Goal: Task Accomplishment & Management: Manage account settings

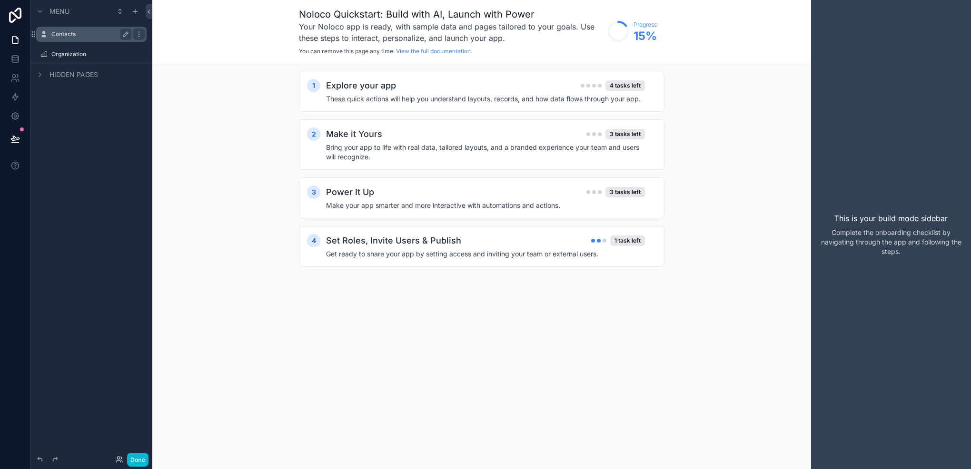
click at [74, 31] on label "Contacts" at bounding box center [89, 34] width 76 height 8
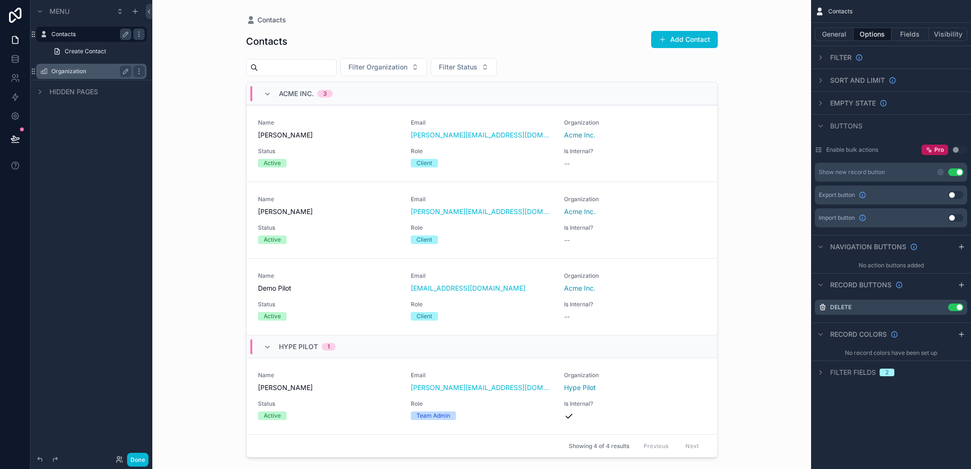
click at [72, 75] on div "Organization" at bounding box center [91, 71] width 80 height 11
click at [64, 67] on div "Organization" at bounding box center [91, 71] width 80 height 11
click at [68, 69] on label "Organization" at bounding box center [89, 72] width 76 height 8
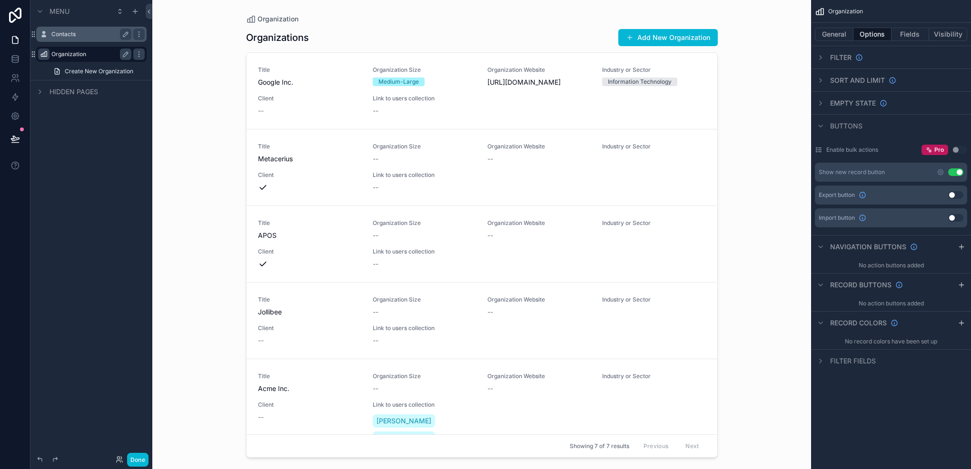
click at [45, 54] on icon "scrollable content" at bounding box center [44, 54] width 8 height 8
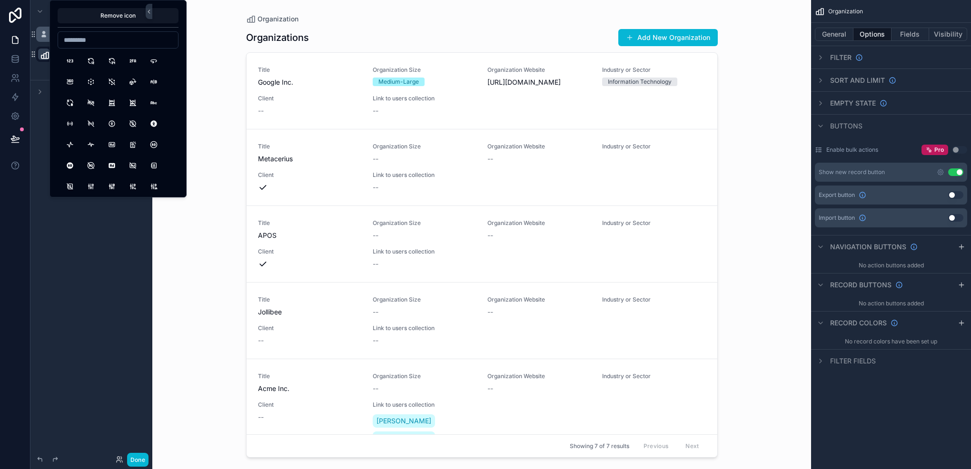
type input "*"
click at [134, 44] on input "****" at bounding box center [118, 39] width 120 height 13
click at [134, 44] on input "********" at bounding box center [118, 39] width 120 height 13
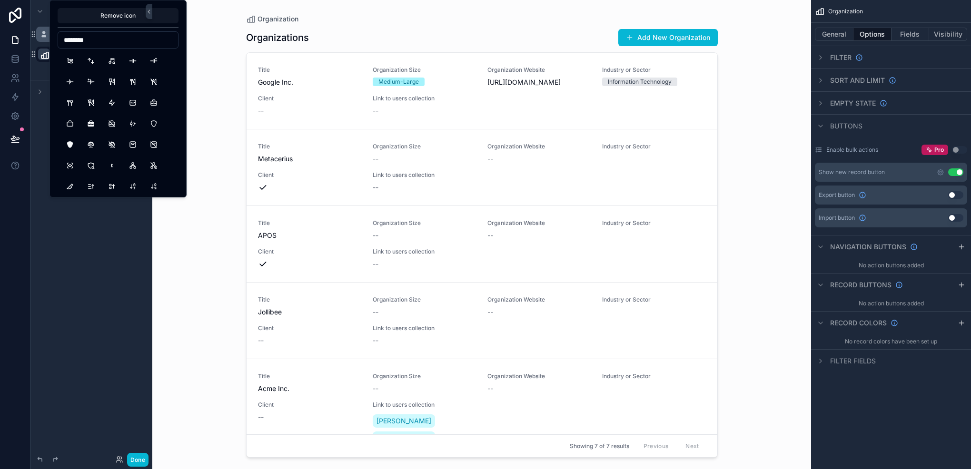
click at [134, 44] on input "********" at bounding box center [118, 39] width 120 height 13
type input "********"
click at [159, 104] on button "Briefcase" at bounding box center [153, 102] width 17 height 17
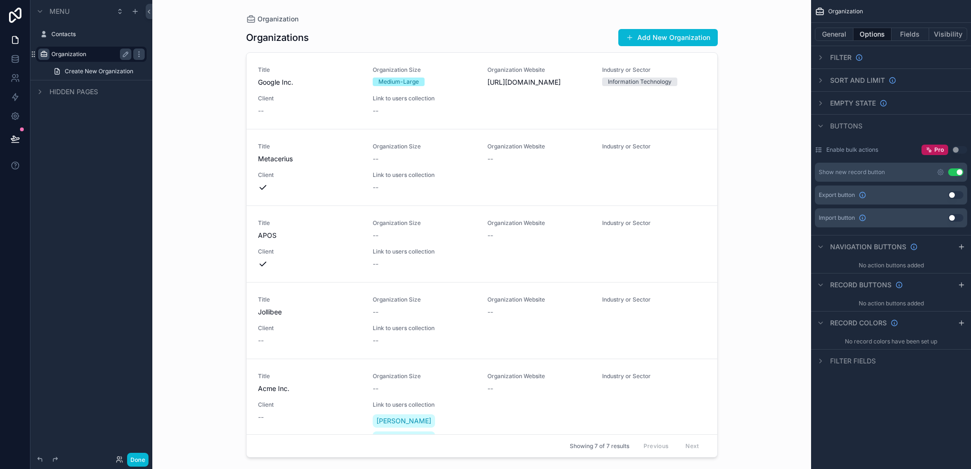
click at [83, 251] on div "Menu Contacts Organization Create New Organization Hidden pages" at bounding box center [91, 229] width 122 height 458
click at [92, 56] on label "Organization" at bounding box center [89, 54] width 76 height 8
click at [124, 53] on icon "scrollable content" at bounding box center [126, 54] width 8 height 8
click at [109, 54] on input "**********" at bounding box center [83, 54] width 65 height 11
type input "**********"
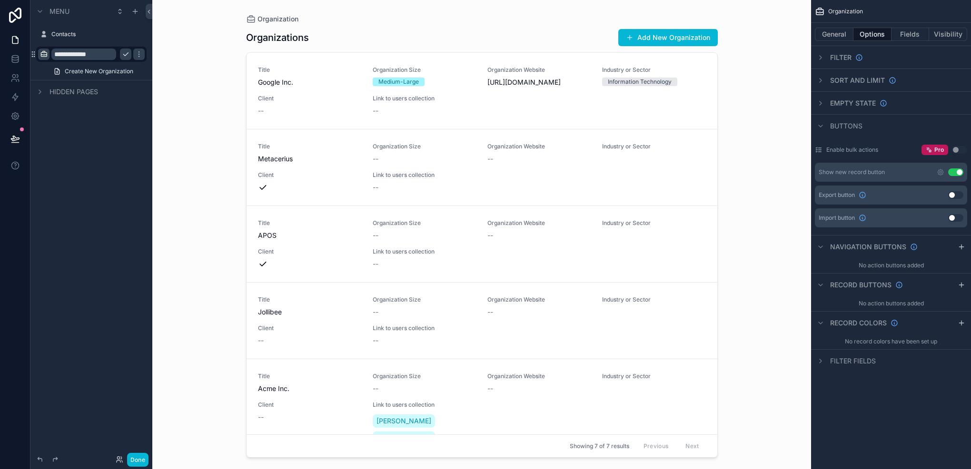
click at [127, 58] on icon "scrollable content" at bounding box center [126, 54] width 8 height 8
click at [833, 33] on button "General" at bounding box center [834, 34] width 39 height 13
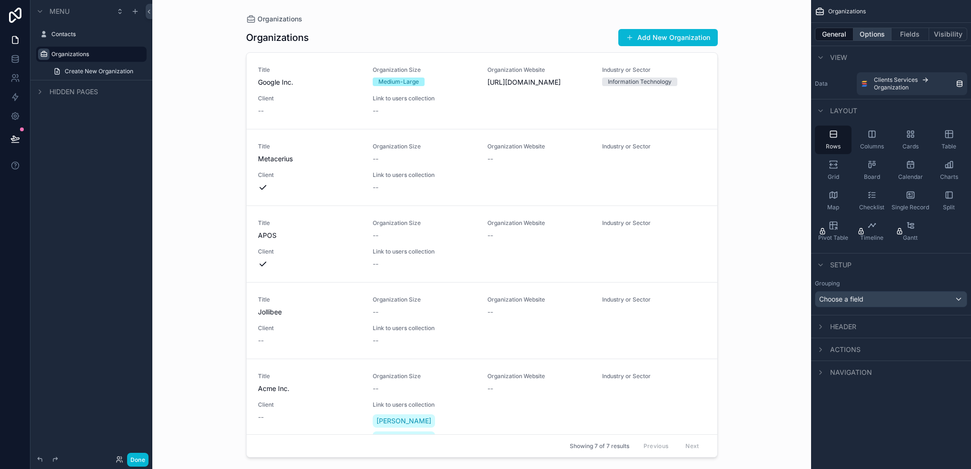
click at [878, 31] on button "Options" at bounding box center [872, 34] width 38 height 13
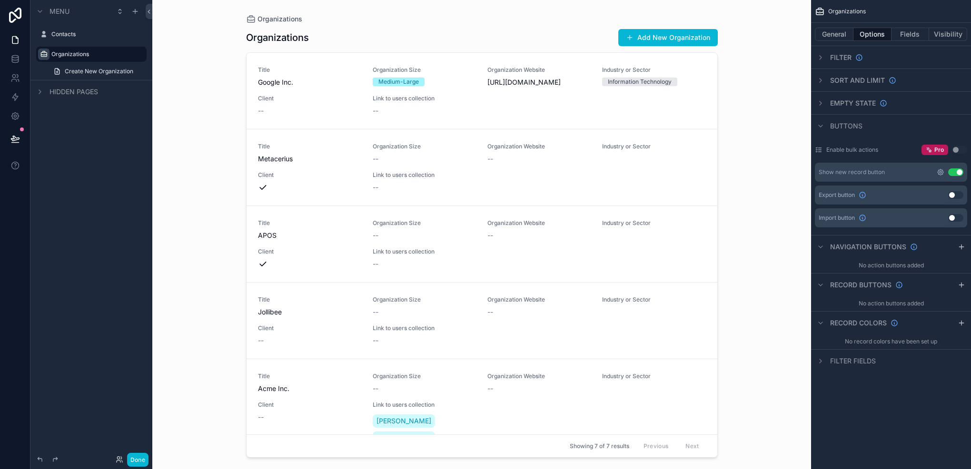
click at [941, 168] on icon "scrollable content" at bounding box center [940, 172] width 8 height 8
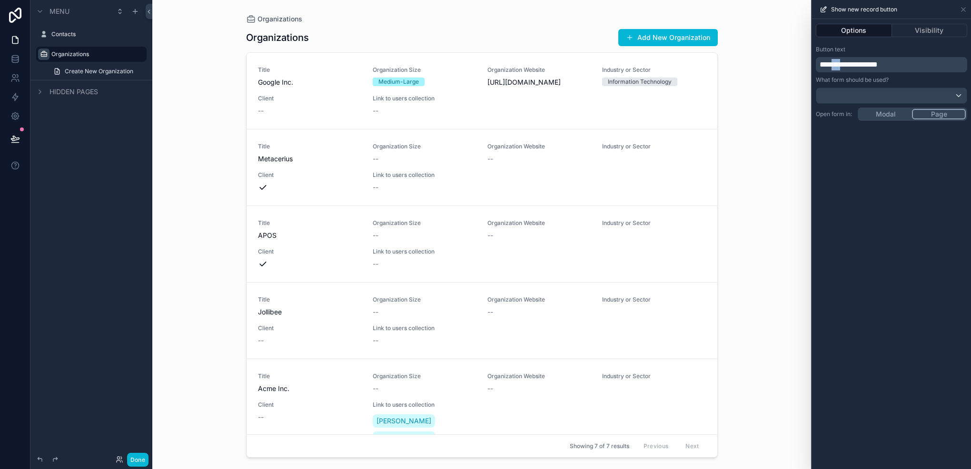
drag, startPoint x: 851, startPoint y: 66, endPoint x: 836, endPoint y: 62, distance: 15.6
click at [836, 62] on span "**********" at bounding box center [848, 64] width 58 height 7
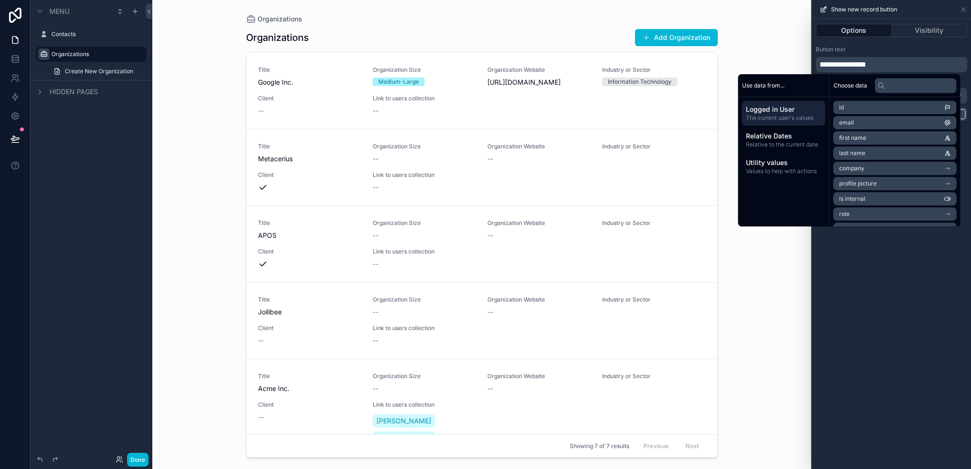
click at [845, 245] on div "**********" at bounding box center [891, 244] width 159 height 450
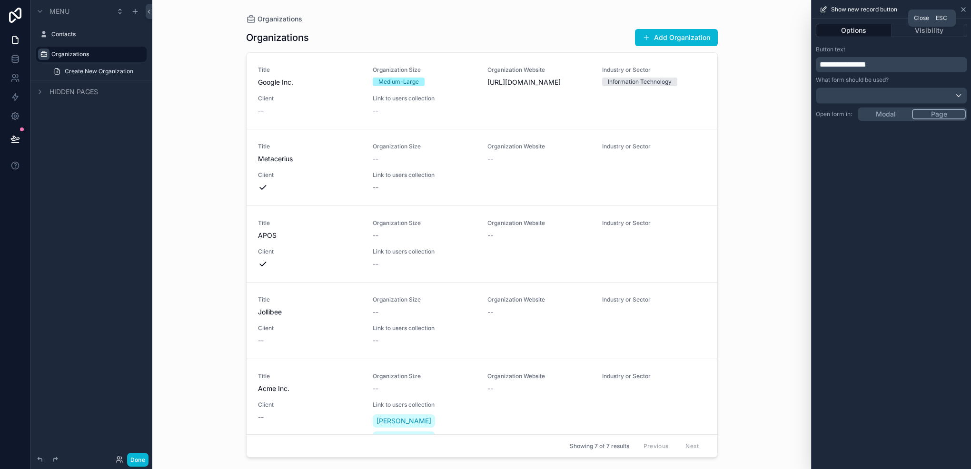
click at [961, 9] on icon at bounding box center [963, 10] width 8 height 8
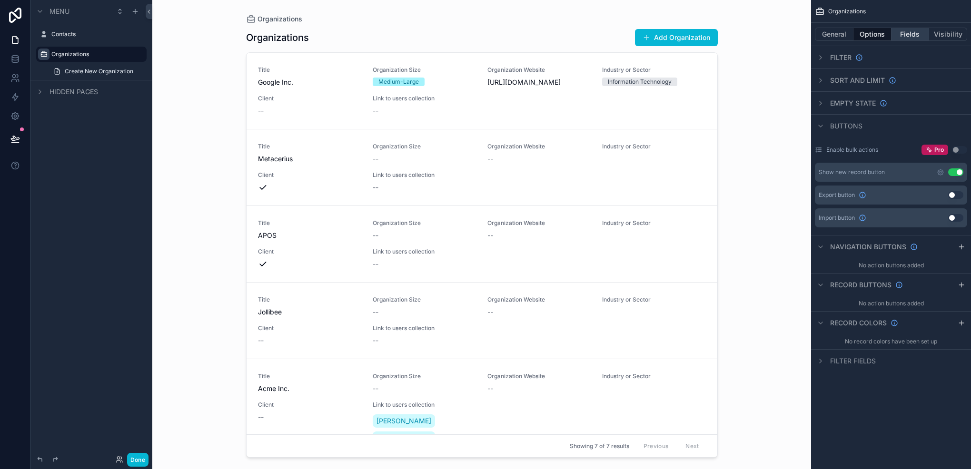
click at [904, 32] on button "Fields" at bounding box center [910, 34] width 38 height 13
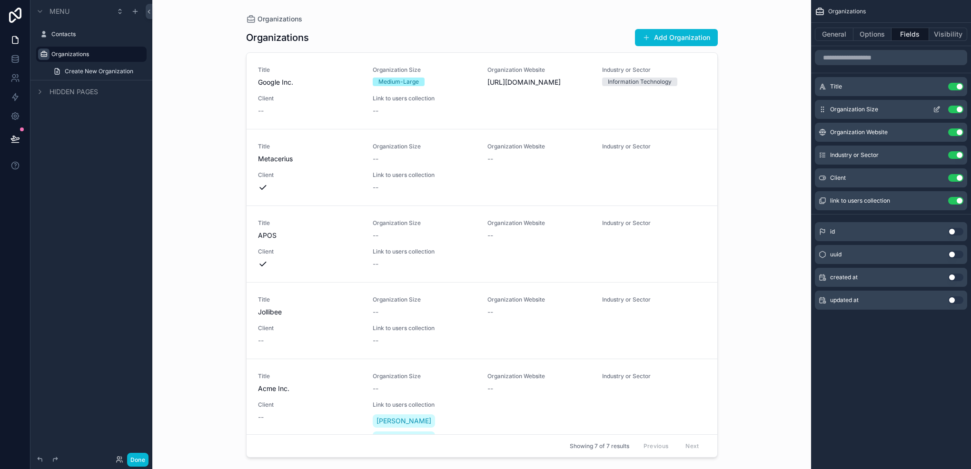
click at [957, 113] on div "Use setting" at bounding box center [946, 110] width 34 height 8
click at [954, 111] on button "Use setting" at bounding box center [955, 110] width 15 height 8
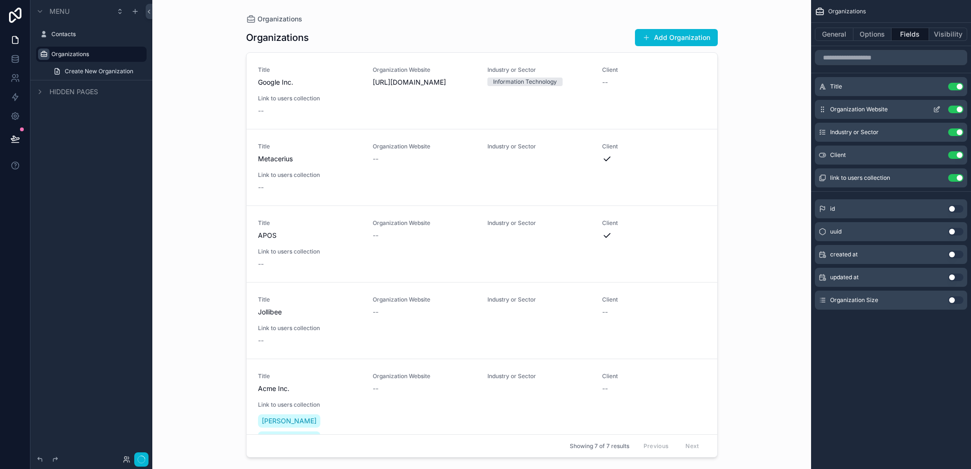
click at [954, 111] on button "Use setting" at bounding box center [955, 110] width 15 height 8
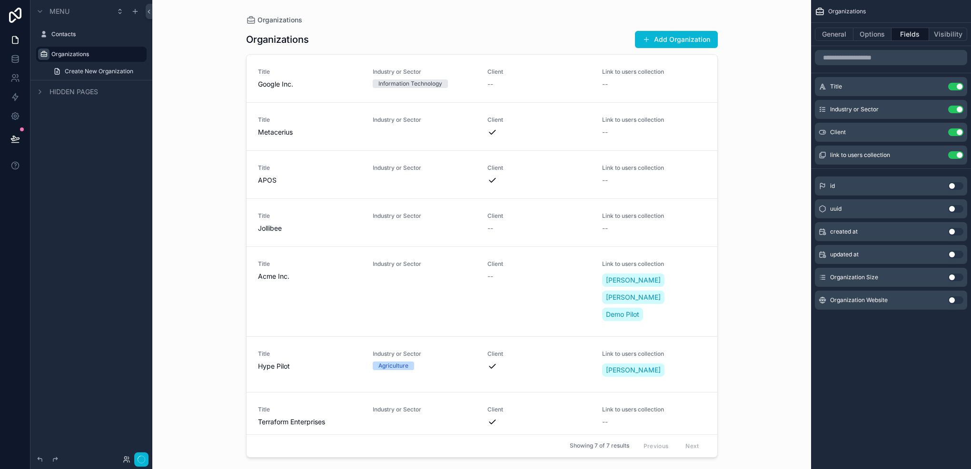
click at [954, 111] on button "Use setting" at bounding box center [955, 110] width 15 height 8
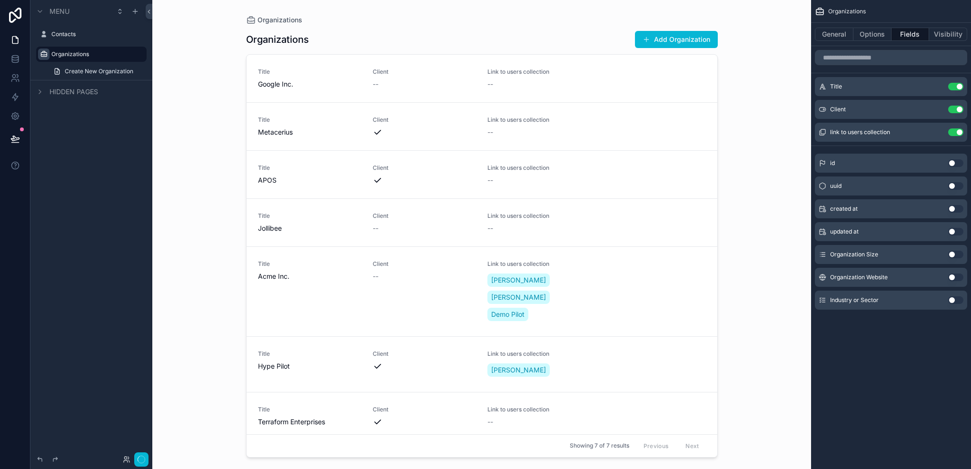
click at [954, 111] on button "Use setting" at bounding box center [955, 110] width 15 height 8
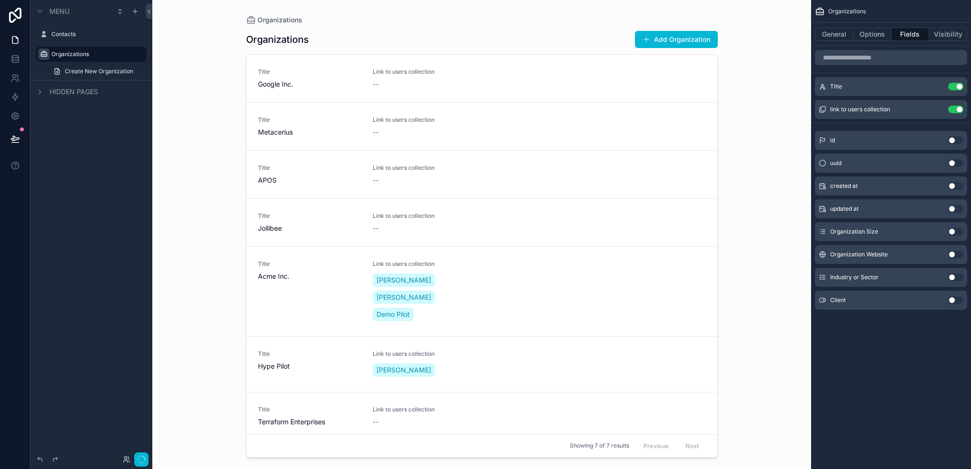
click at [954, 111] on button "Use setting" at bounding box center [955, 110] width 15 height 8
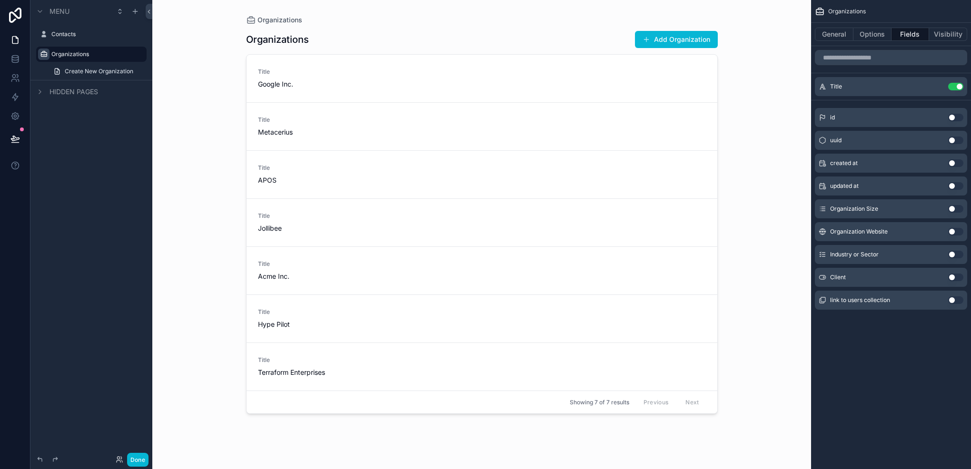
click at [73, 209] on div "Menu Contacts Organizations Create New Organization Hidden pages" at bounding box center [91, 229] width 122 height 458
click at [836, 33] on button "General" at bounding box center [834, 34] width 39 height 13
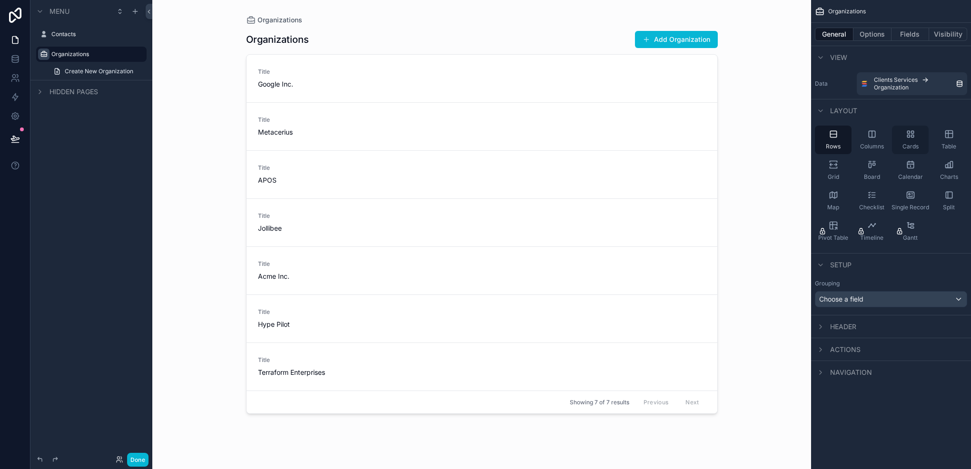
click at [896, 135] on div "Cards" at bounding box center [910, 140] width 37 height 29
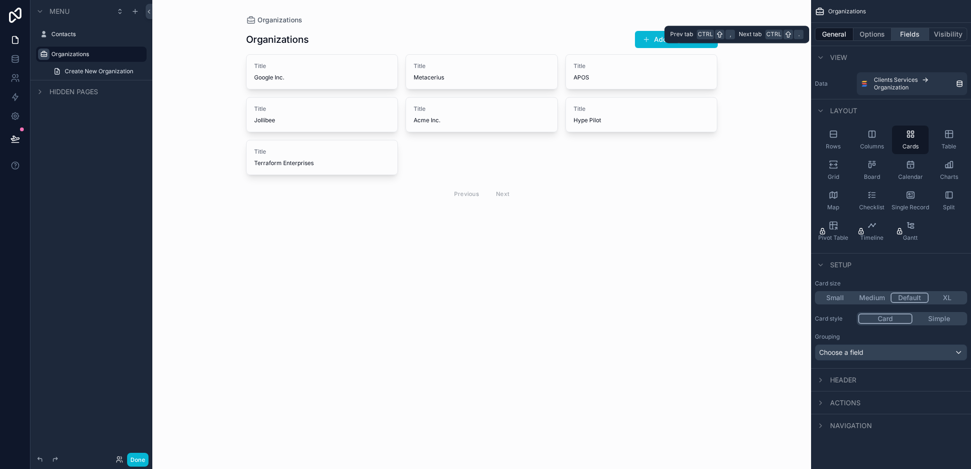
click at [910, 37] on button "Fields" at bounding box center [910, 34] width 38 height 13
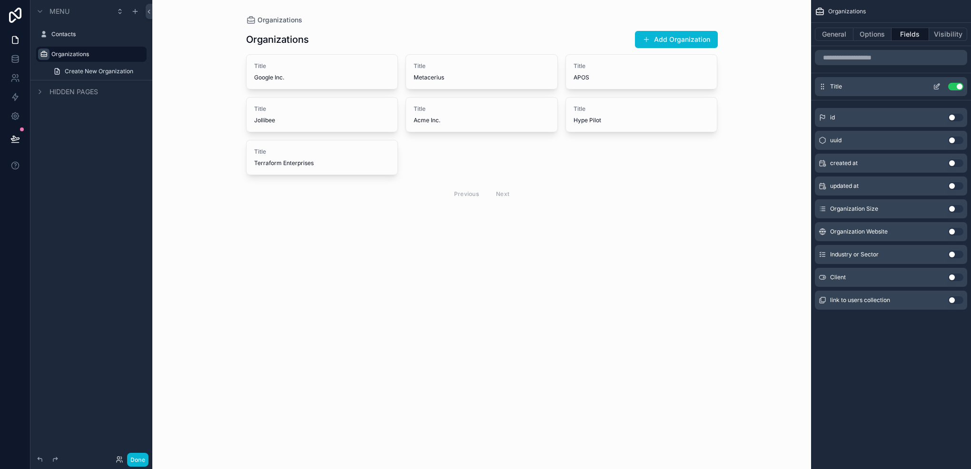
click at [937, 89] on icon "scrollable content" at bounding box center [936, 87] width 4 height 4
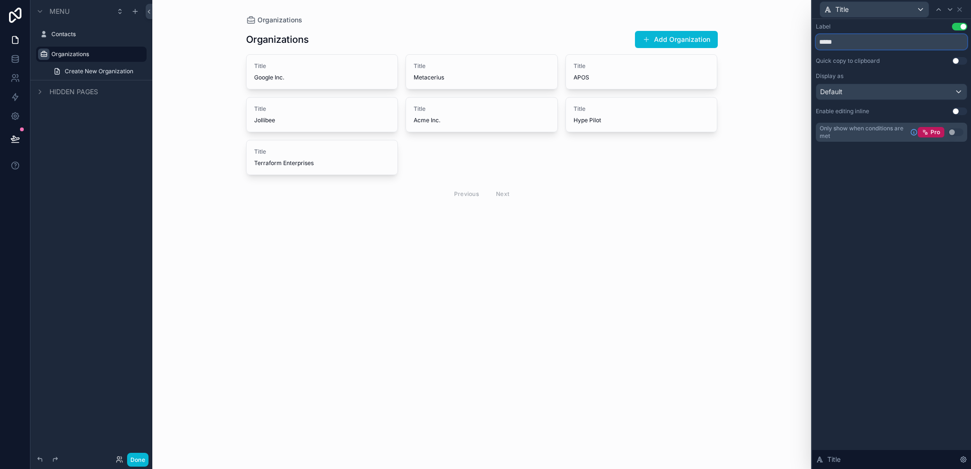
click at [852, 38] on input "*****" at bounding box center [891, 41] width 151 height 15
type input "*******"
click at [875, 87] on div "Default" at bounding box center [891, 91] width 150 height 15
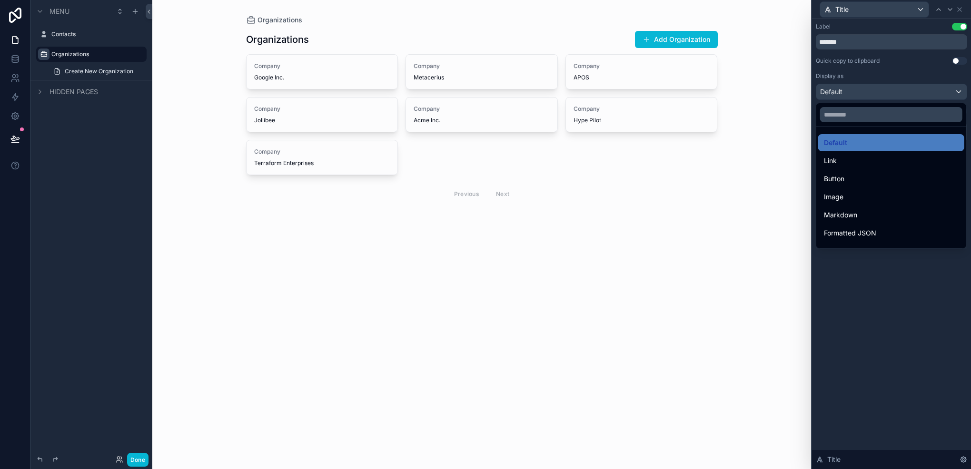
click at [856, 96] on div at bounding box center [891, 234] width 159 height 469
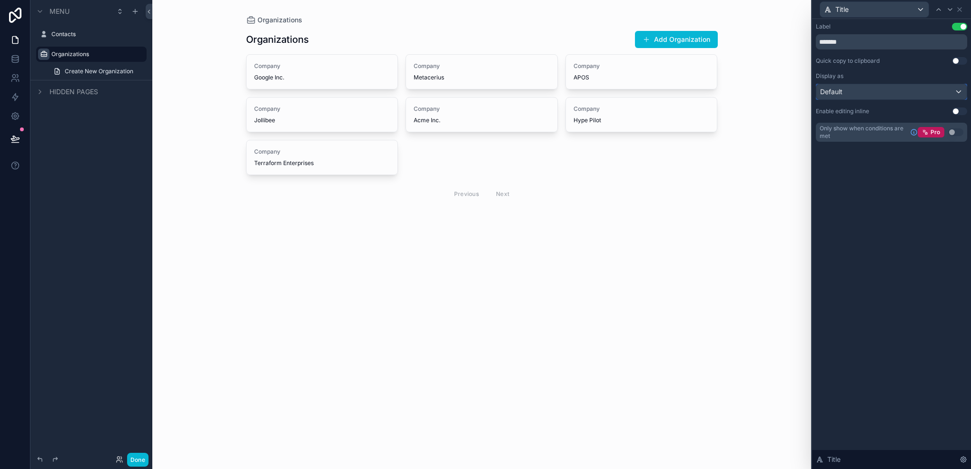
click at [856, 96] on div "Default" at bounding box center [891, 91] width 150 height 15
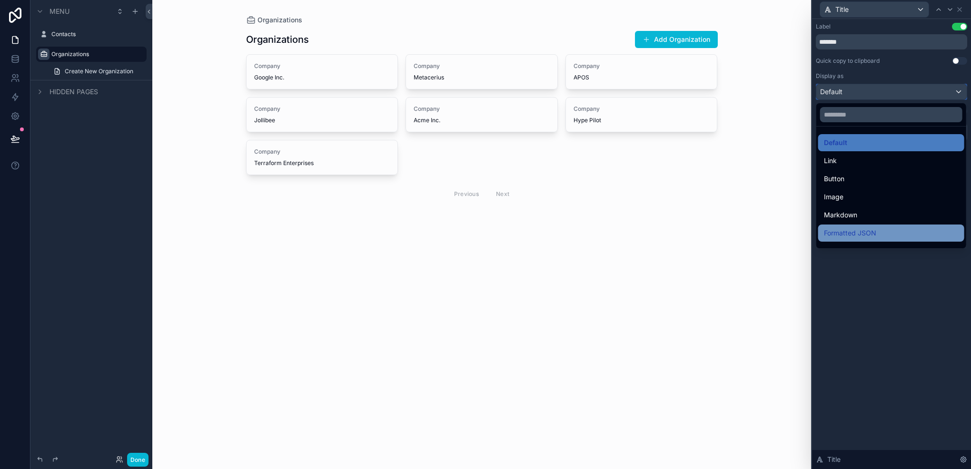
scroll to position [48, 0]
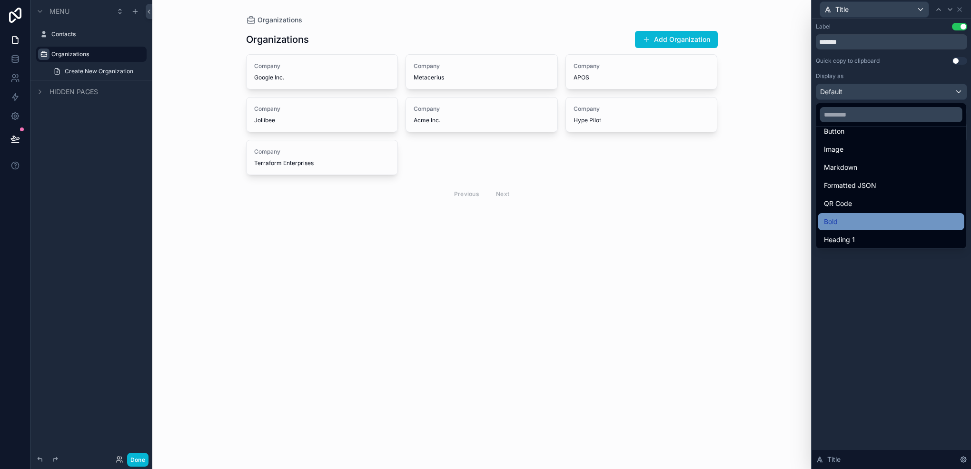
click at [872, 217] on div "Bold" at bounding box center [891, 221] width 135 height 11
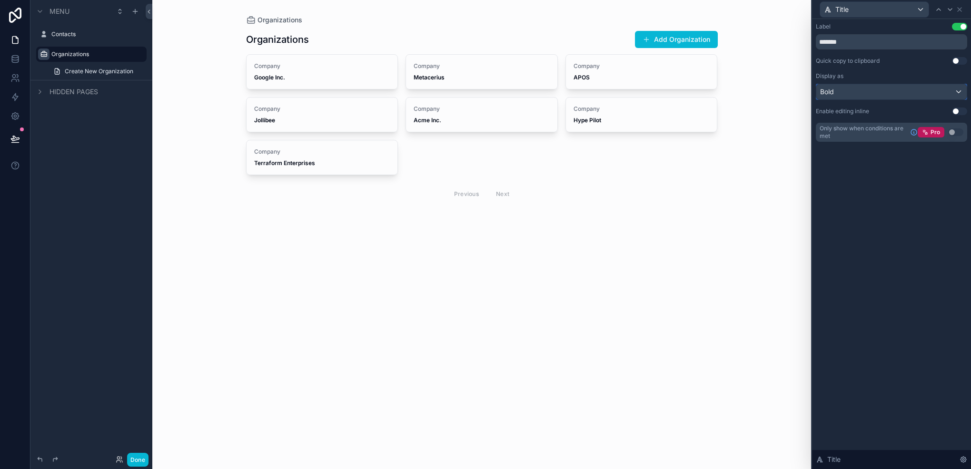
click at [870, 92] on div "Bold" at bounding box center [891, 91] width 150 height 15
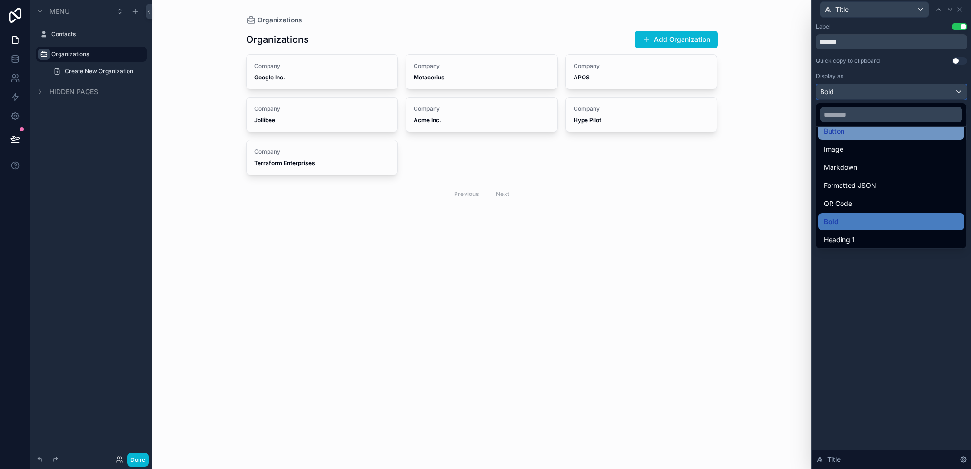
scroll to position [104, 0]
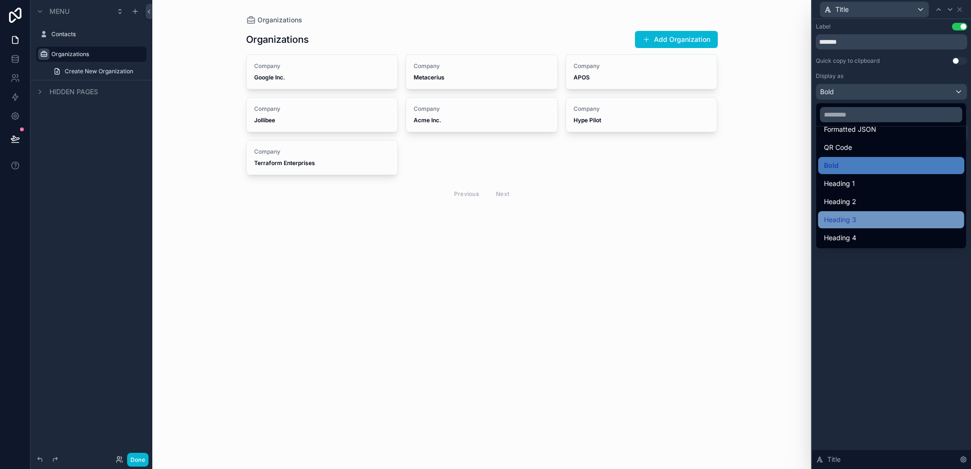
click at [853, 211] on div "Heading 3" at bounding box center [891, 219] width 146 height 17
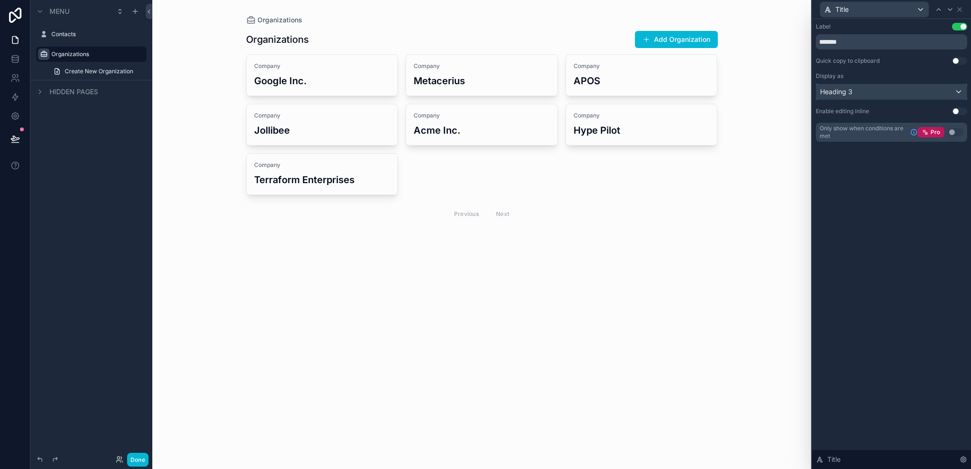
click at [866, 95] on div "Heading 3" at bounding box center [891, 91] width 150 height 15
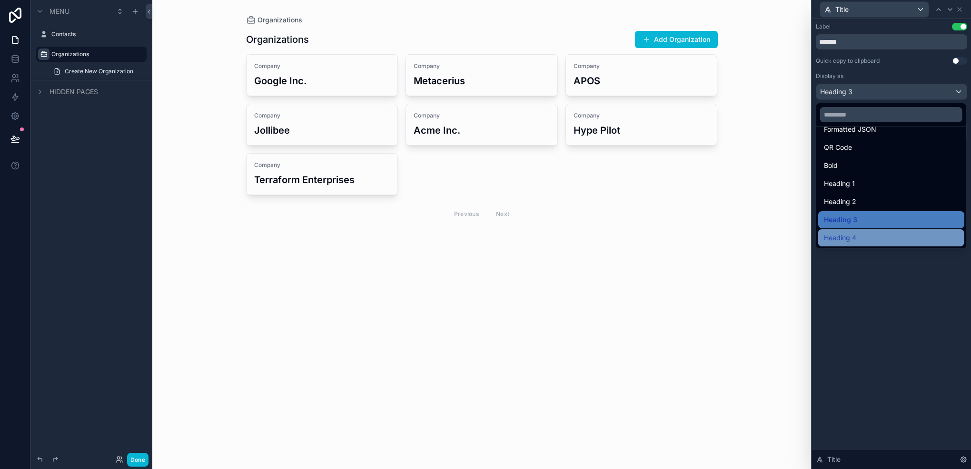
click at [872, 236] on div "Heading 4" at bounding box center [891, 237] width 135 height 11
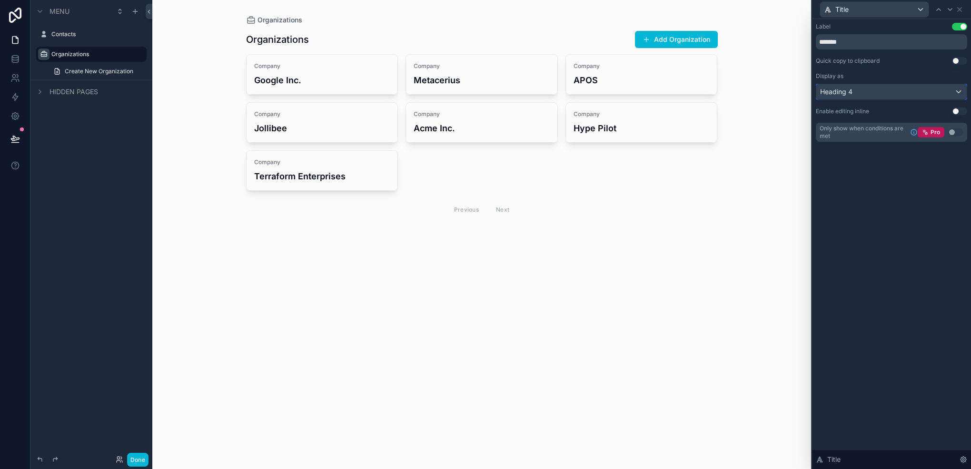
click at [860, 93] on div "Heading 4" at bounding box center [891, 91] width 150 height 15
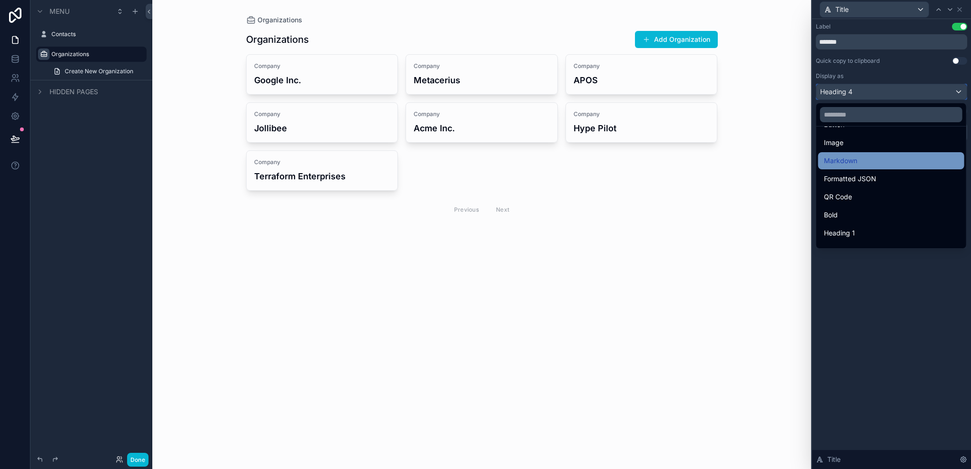
scroll to position [95, 0]
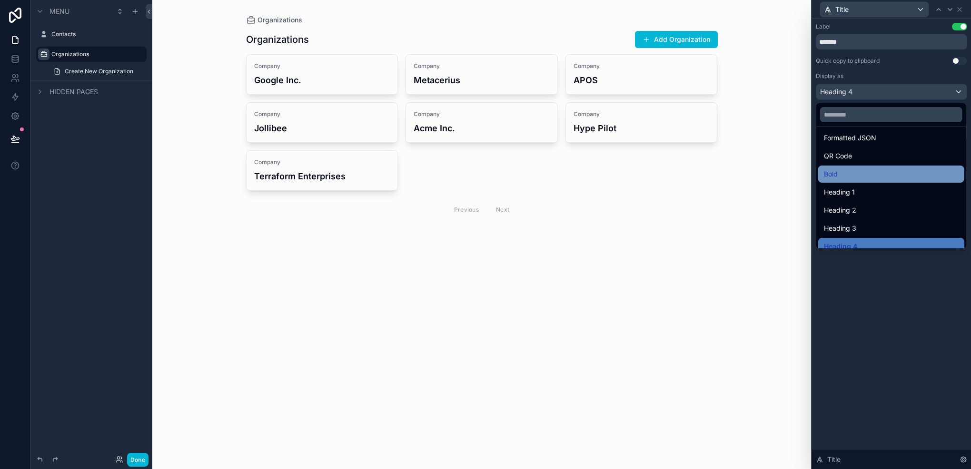
click at [854, 179] on div "Bold" at bounding box center [891, 173] width 135 height 11
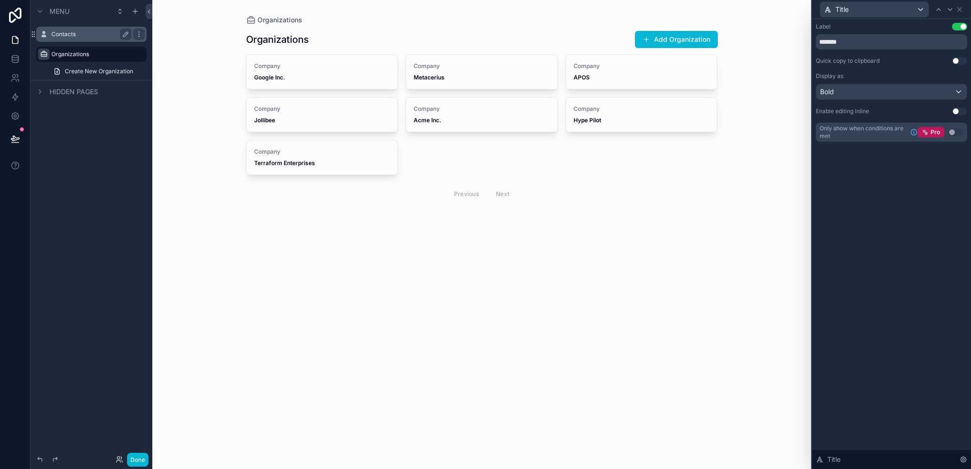
click at [70, 39] on div "Contacts" at bounding box center [91, 34] width 80 height 11
click at [88, 37] on label "Contacts" at bounding box center [89, 34] width 76 height 8
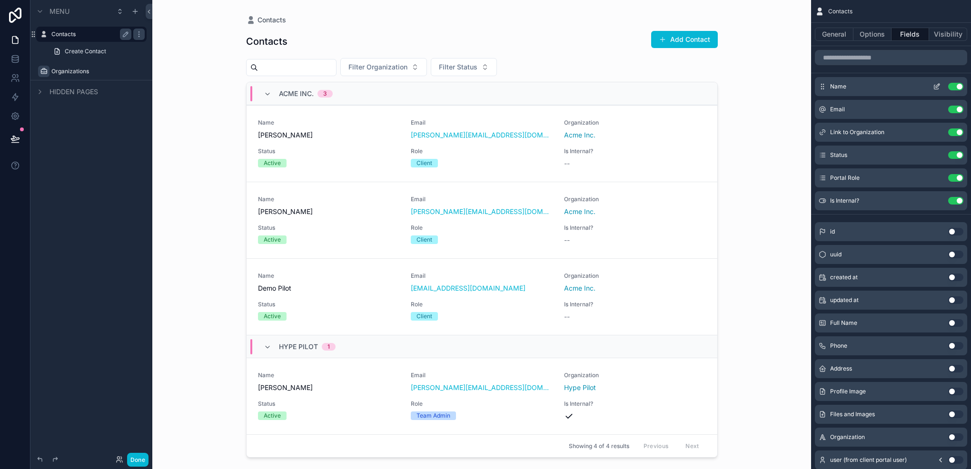
click at [934, 89] on icon "scrollable content" at bounding box center [936, 87] width 4 height 4
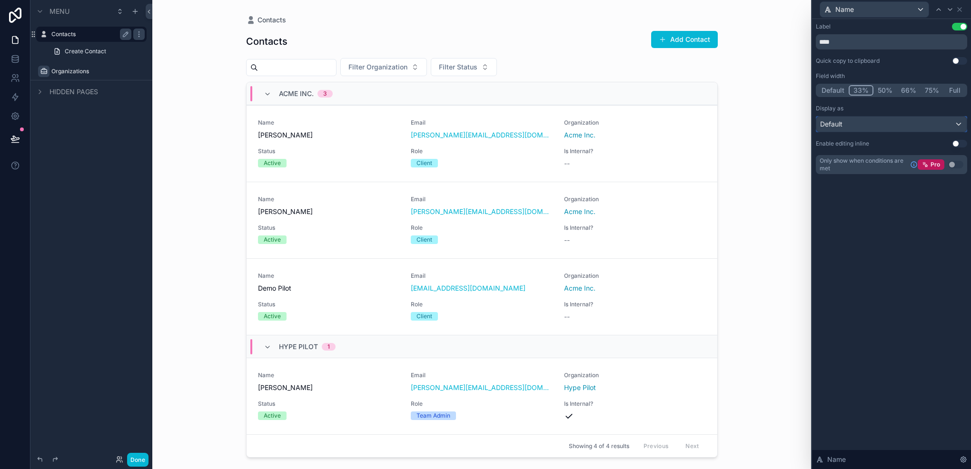
click at [858, 120] on div "Default" at bounding box center [891, 124] width 150 height 15
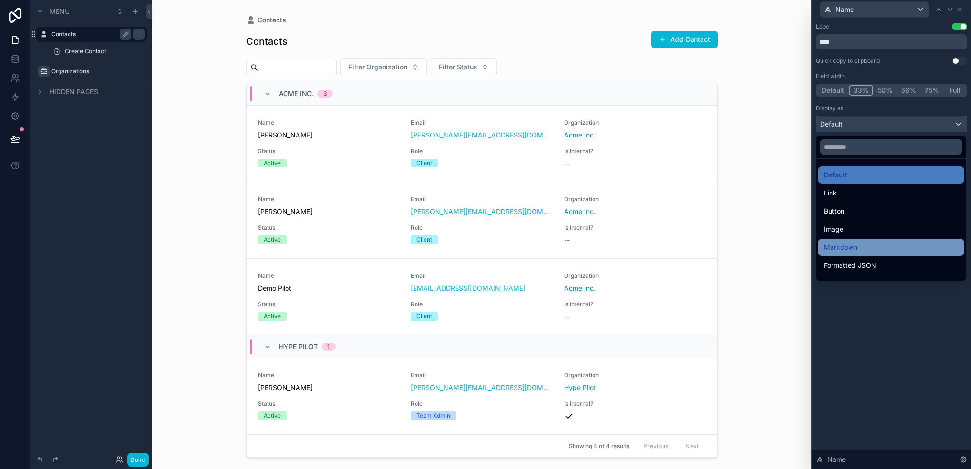
scroll to position [48, 0]
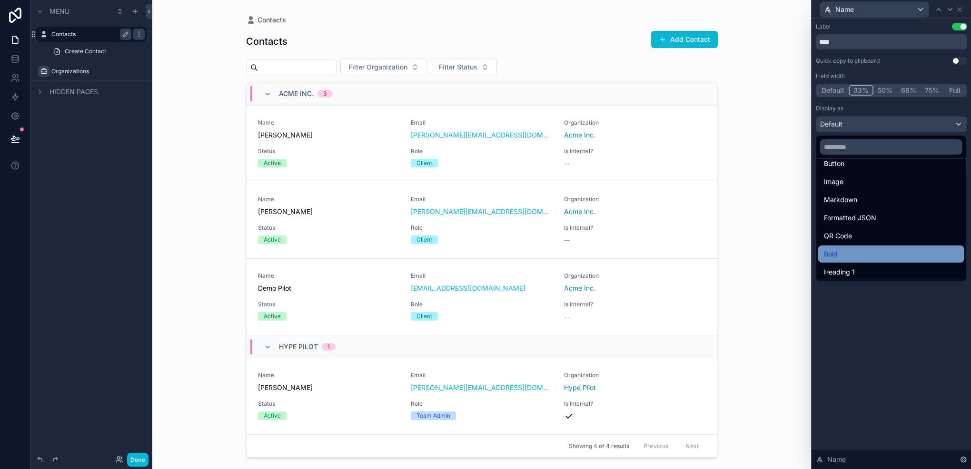
click at [863, 251] on div "Bold" at bounding box center [891, 253] width 135 height 11
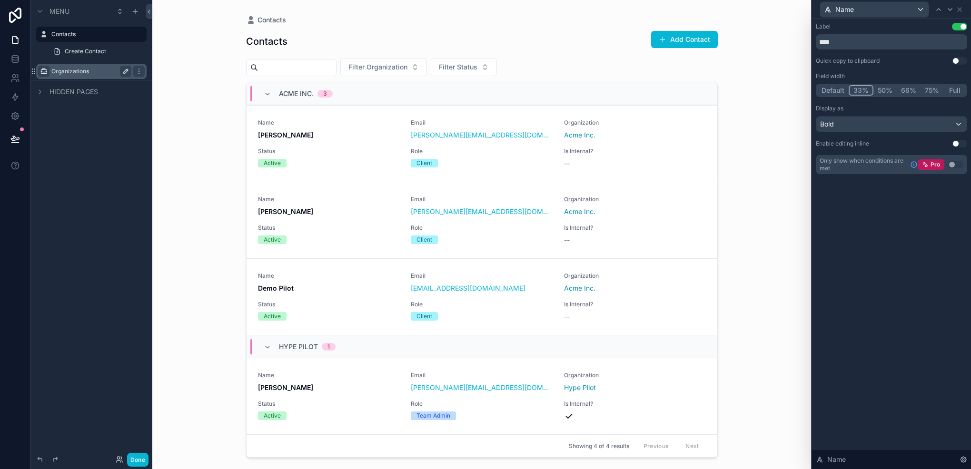
click at [71, 68] on label "Organizations" at bounding box center [89, 72] width 76 height 8
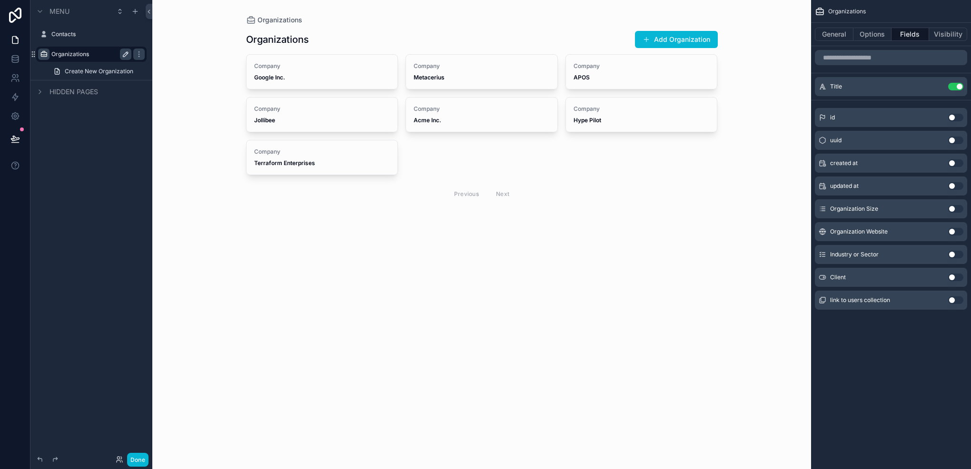
click at [955, 208] on button "Use setting" at bounding box center [955, 209] width 15 height 8
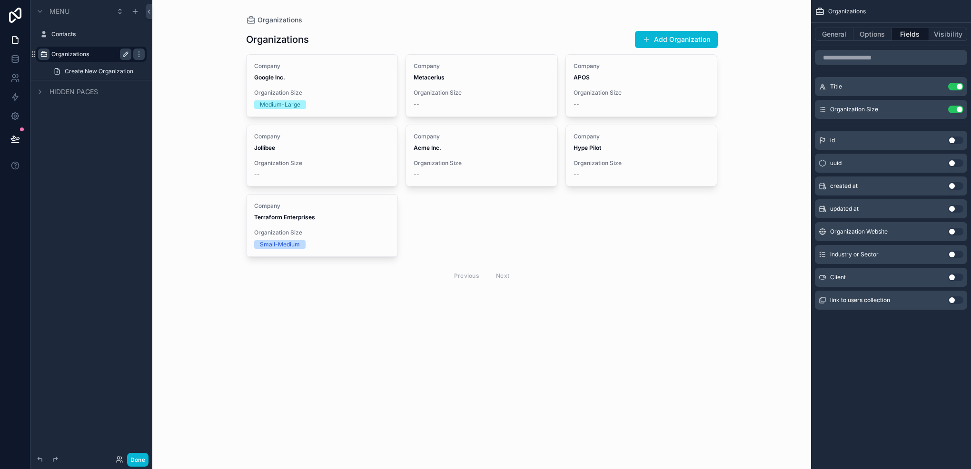
click at [952, 236] on div "Organization Website Use setting" at bounding box center [891, 231] width 152 height 19
click at [954, 252] on button "Use setting" at bounding box center [955, 255] width 15 height 8
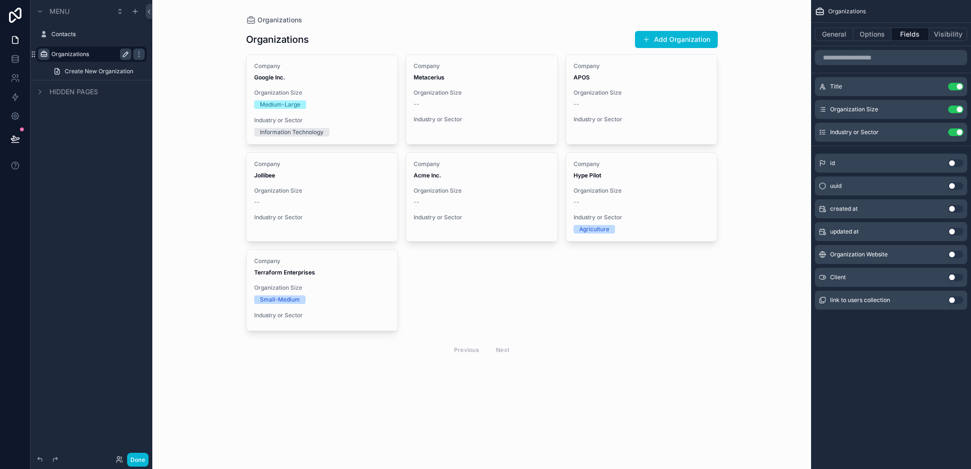
click at [953, 251] on button "Use setting" at bounding box center [955, 255] width 15 height 8
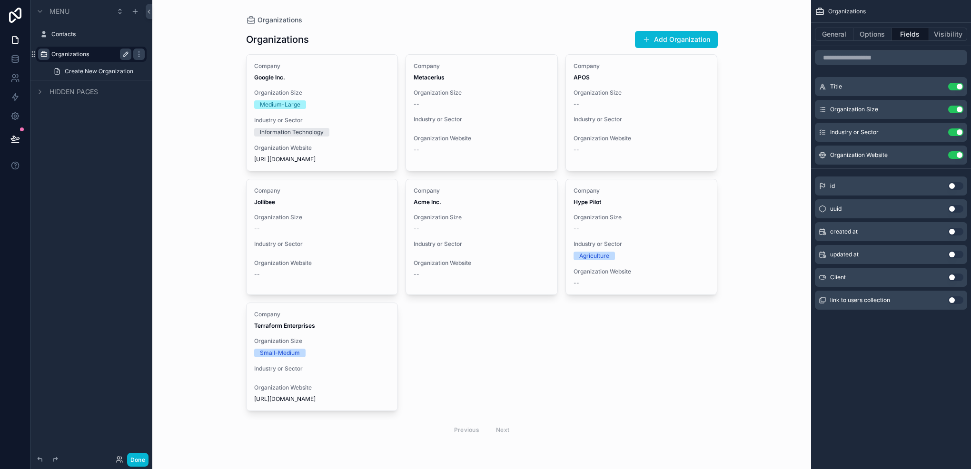
click at [951, 274] on button "Use setting" at bounding box center [955, 278] width 15 height 8
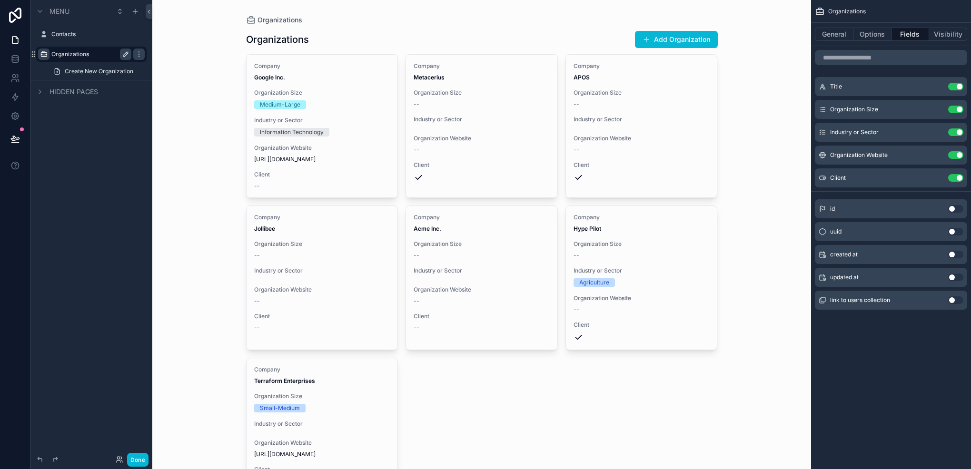
click at [954, 297] on button "Use setting" at bounding box center [955, 300] width 15 height 8
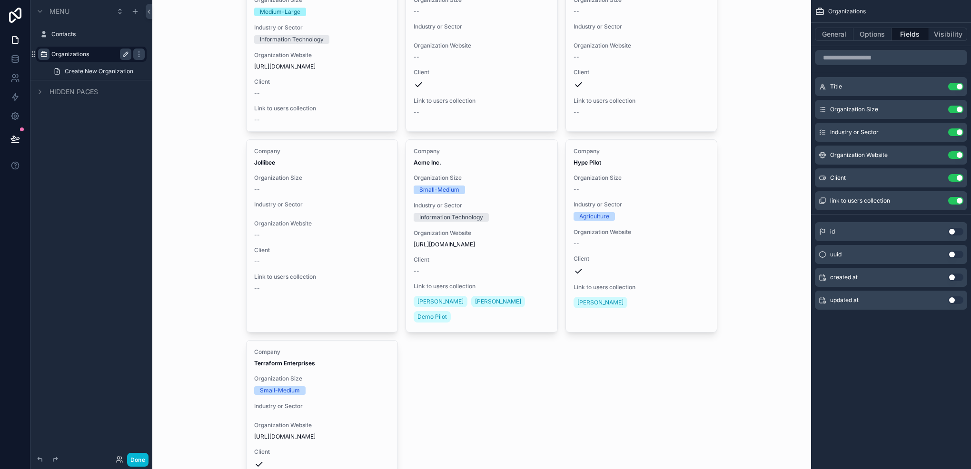
scroll to position [95, 0]
click at [959, 204] on button "Use setting" at bounding box center [955, 201] width 15 height 8
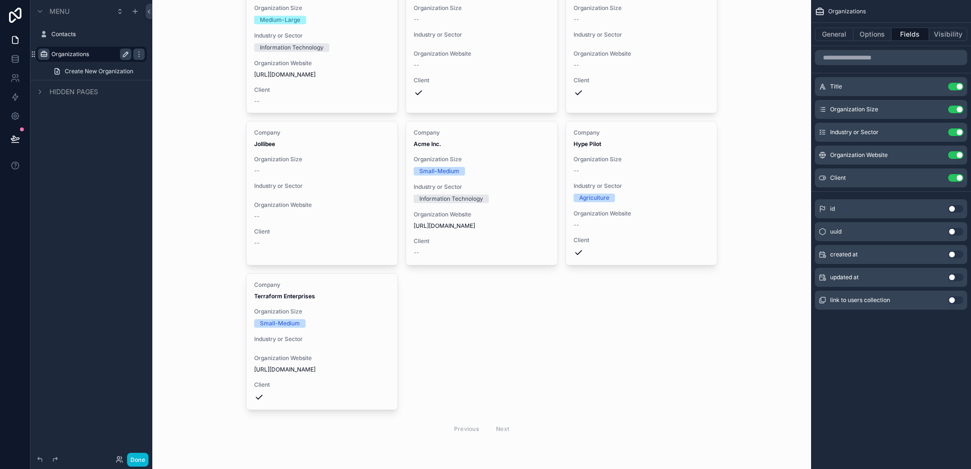
scroll to position [0, 0]
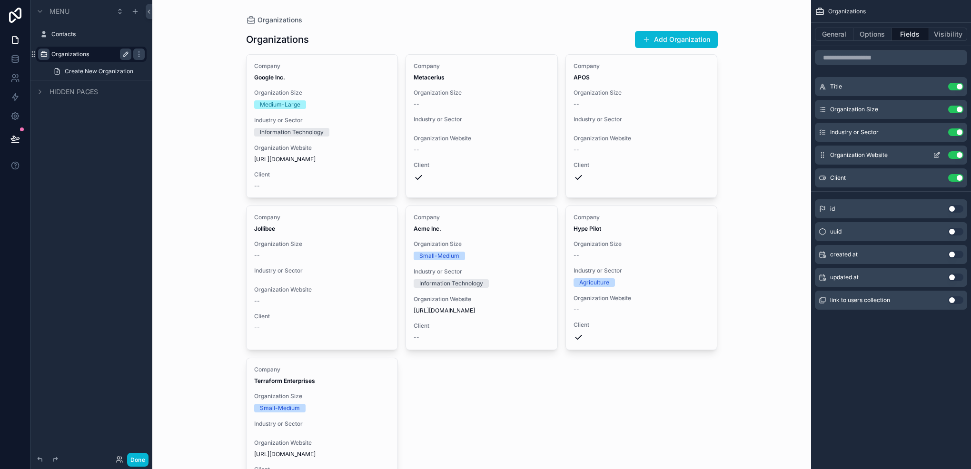
click at [935, 152] on icon "scrollable content" at bounding box center [937, 155] width 8 height 8
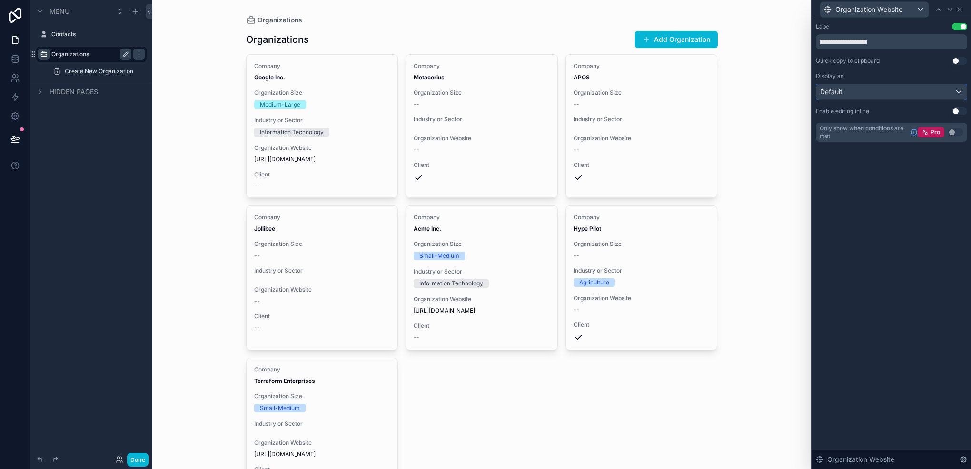
click at [858, 94] on div "Default" at bounding box center [891, 91] width 150 height 15
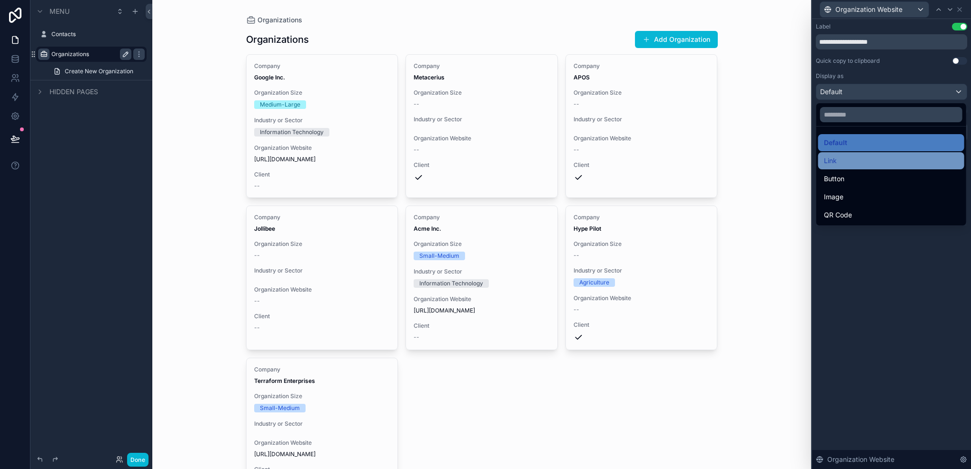
click at [856, 163] on div "Link" at bounding box center [891, 160] width 135 height 11
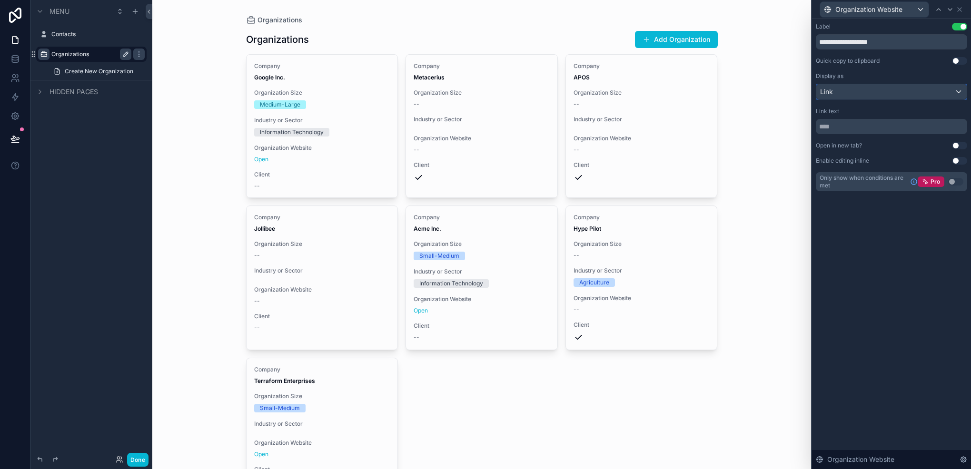
click at [862, 91] on div "Link" at bounding box center [891, 91] width 150 height 15
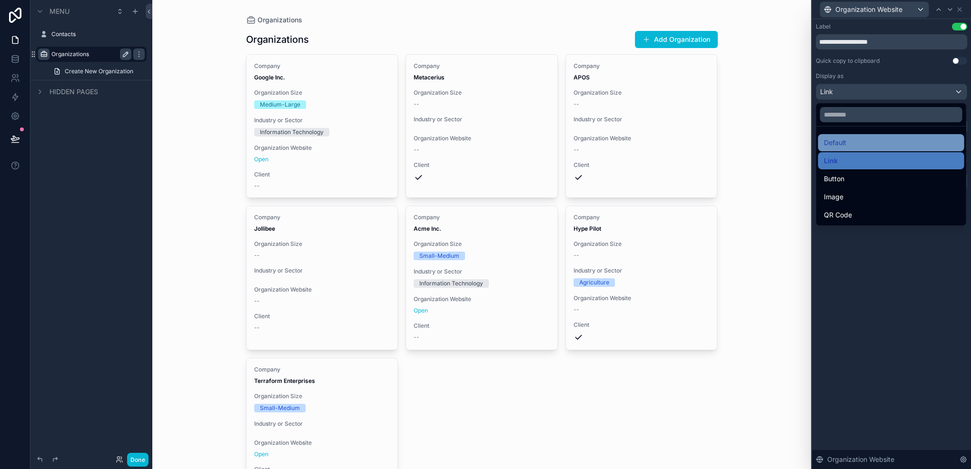
click at [851, 146] on div "Default" at bounding box center [891, 142] width 135 height 11
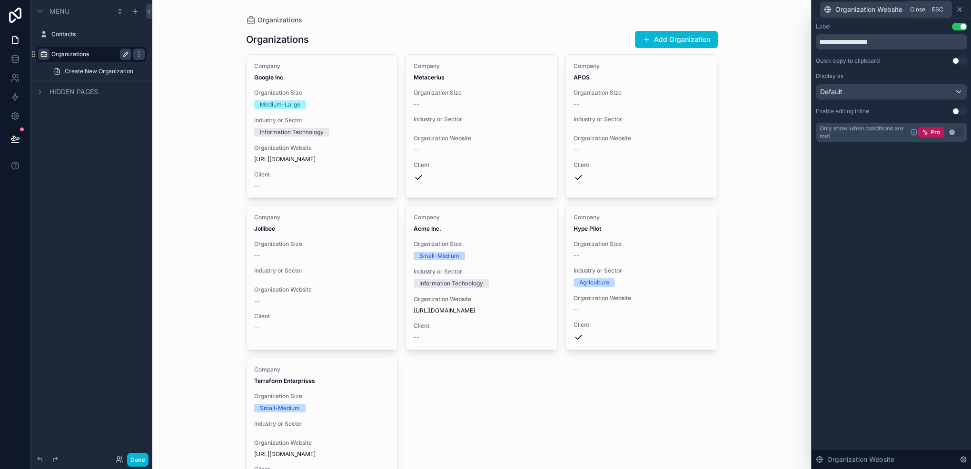
click at [959, 10] on icon at bounding box center [959, 10] width 4 height 4
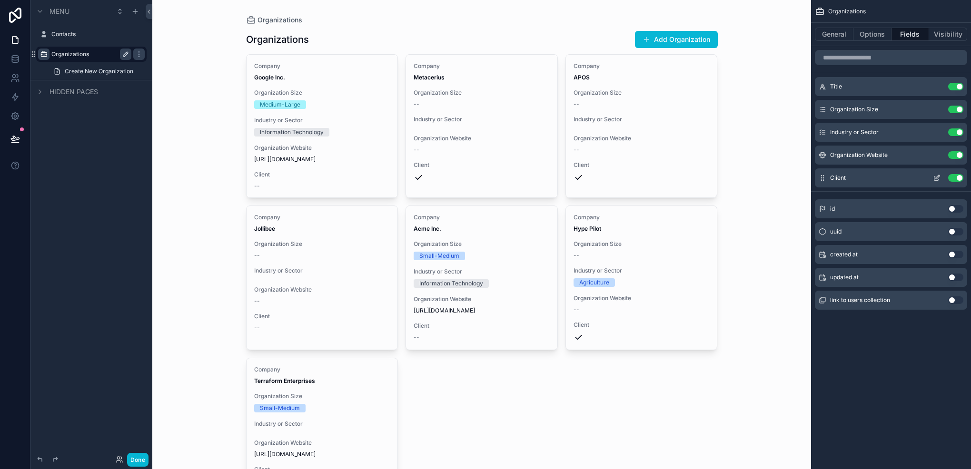
click at [933, 180] on icon "scrollable content" at bounding box center [937, 178] width 8 height 8
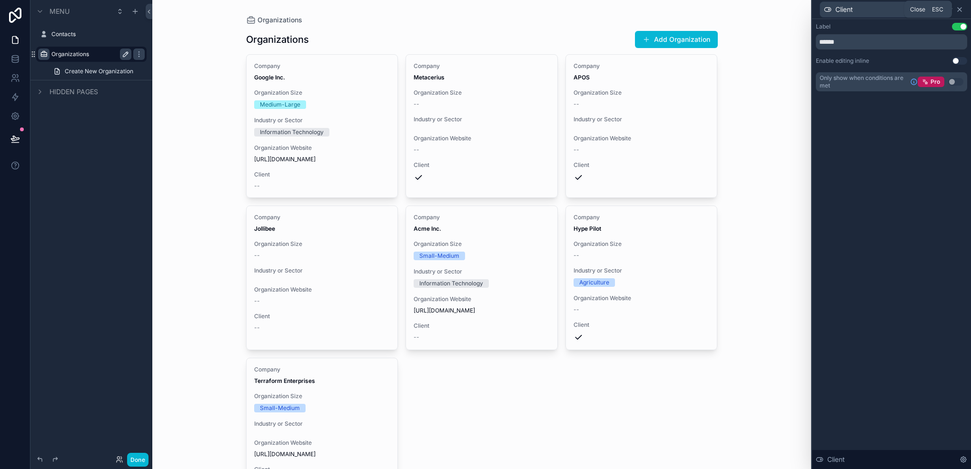
click at [960, 10] on icon at bounding box center [959, 10] width 4 height 4
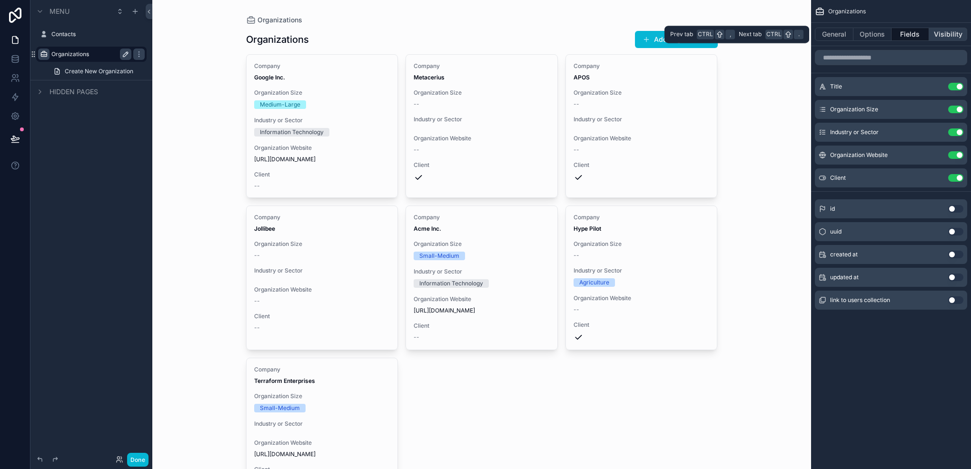
click at [934, 30] on button "Visibility" at bounding box center [948, 34] width 38 height 13
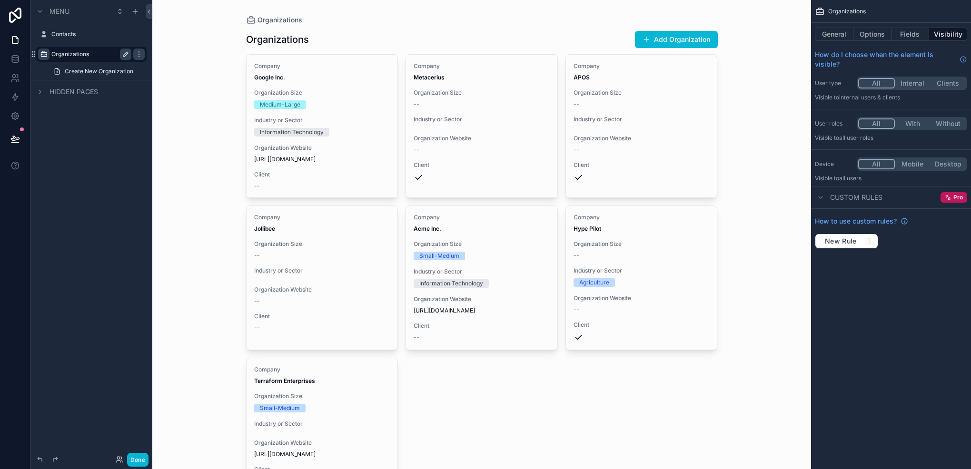
click at [915, 81] on button "Internal" at bounding box center [913, 83] width 36 height 10
click at [911, 123] on button "With" at bounding box center [913, 123] width 36 height 10
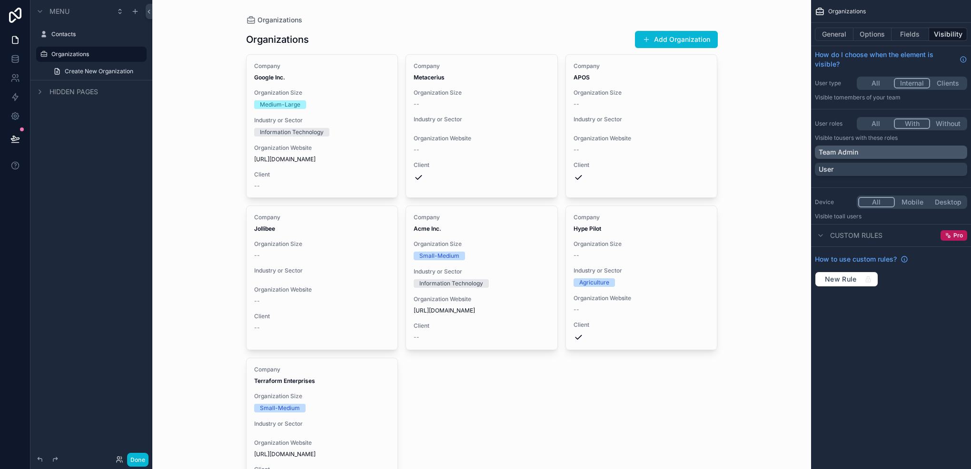
click at [856, 149] on p "Team Admin" at bounding box center [837, 153] width 39 height 10
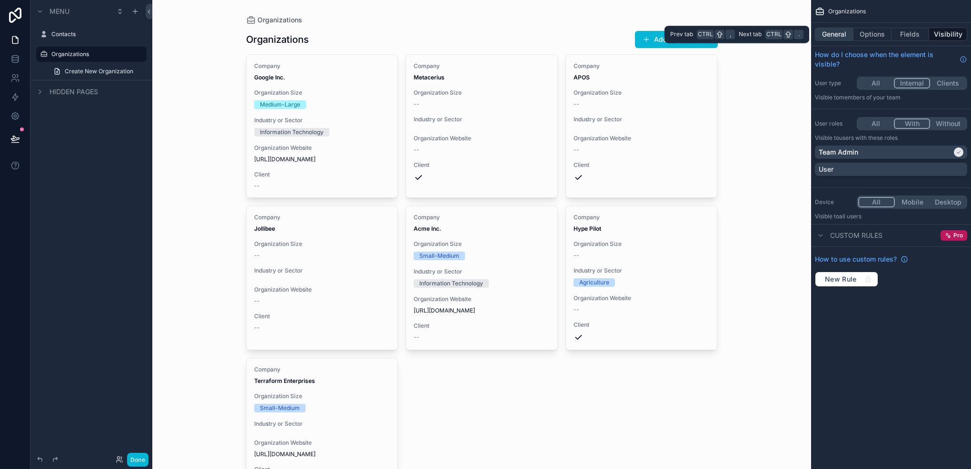
click at [841, 30] on button "General" at bounding box center [834, 34] width 39 height 13
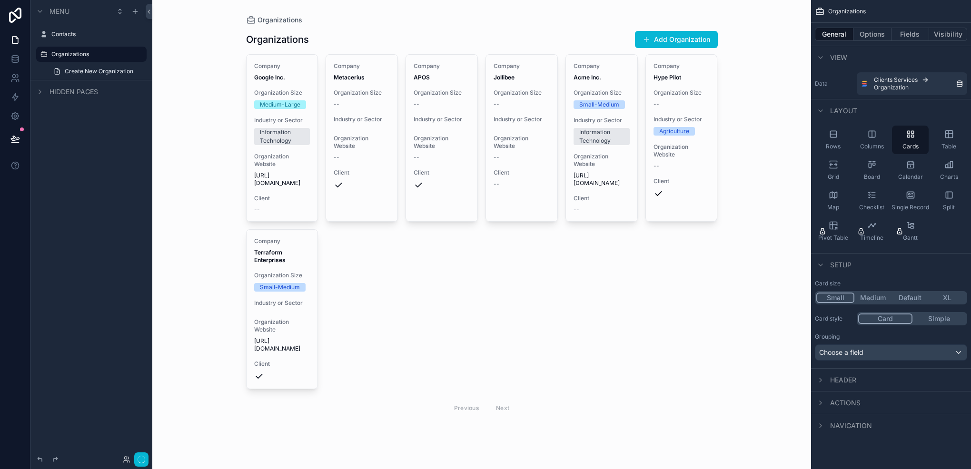
click at [839, 294] on button "Small" at bounding box center [835, 298] width 38 height 10
click at [861, 296] on button "Medium" at bounding box center [872, 298] width 37 height 10
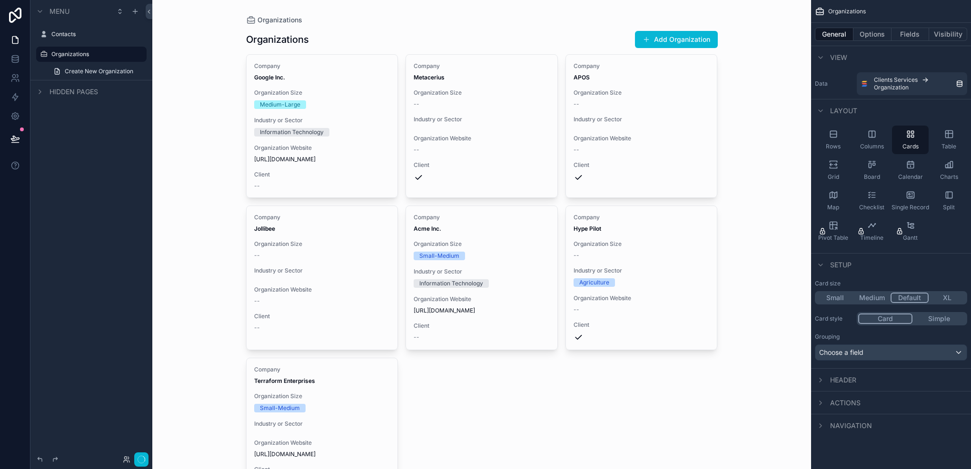
click at [905, 293] on button "Default" at bounding box center [909, 298] width 38 height 10
click at [953, 298] on button "XL" at bounding box center [946, 298] width 37 height 10
click at [908, 296] on button "Default" at bounding box center [909, 298] width 38 height 10
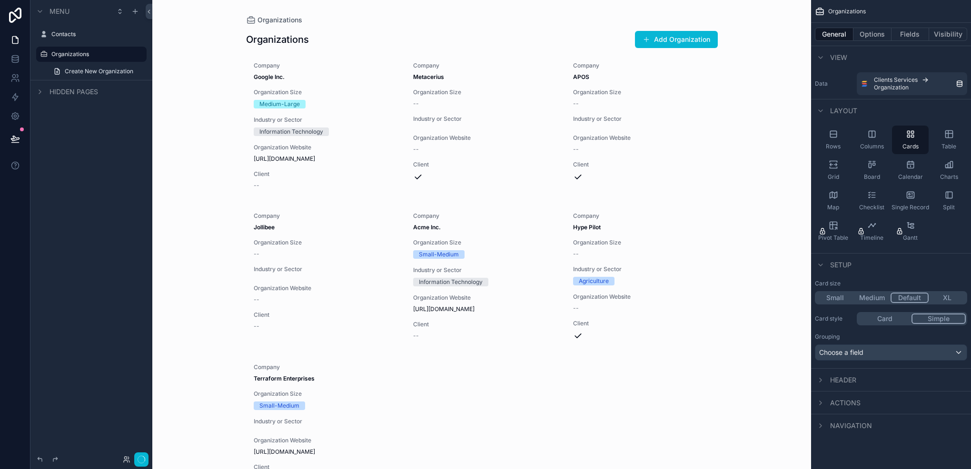
click at [938, 319] on button "Simple" at bounding box center [938, 319] width 54 height 10
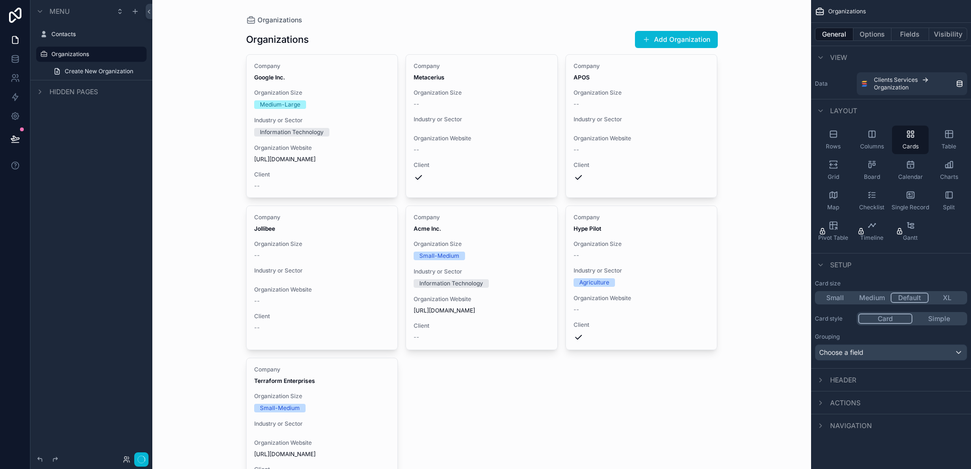
click at [901, 318] on button "Card" at bounding box center [885, 319] width 54 height 10
click at [870, 358] on div "Choose a field" at bounding box center [890, 352] width 151 height 15
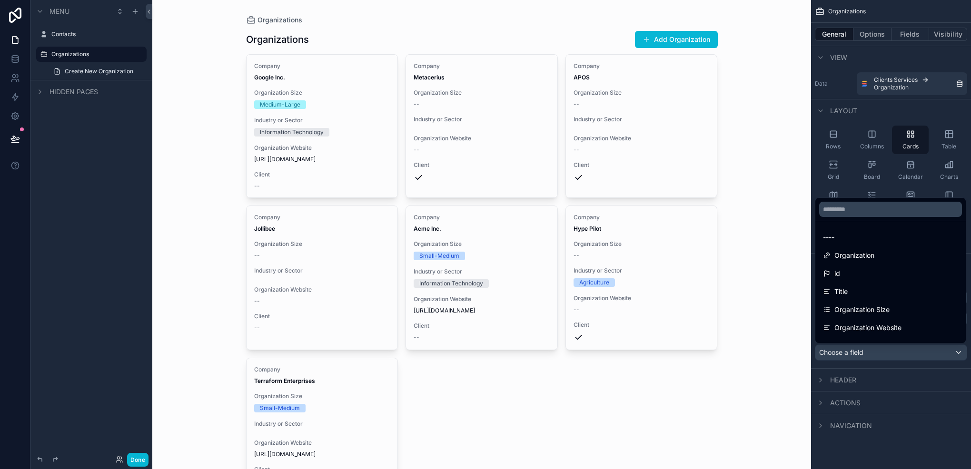
click at [875, 359] on div "scrollable content" at bounding box center [485, 234] width 971 height 469
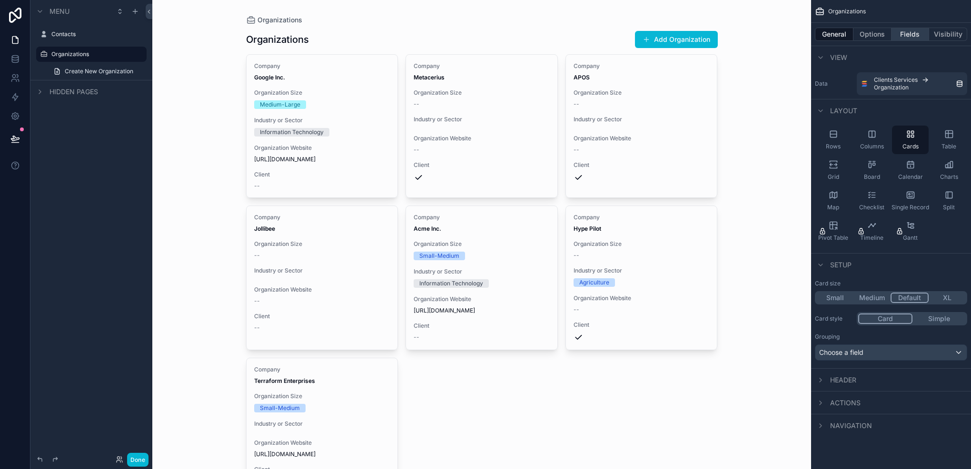
click at [901, 33] on button "Fields" at bounding box center [910, 34] width 38 height 13
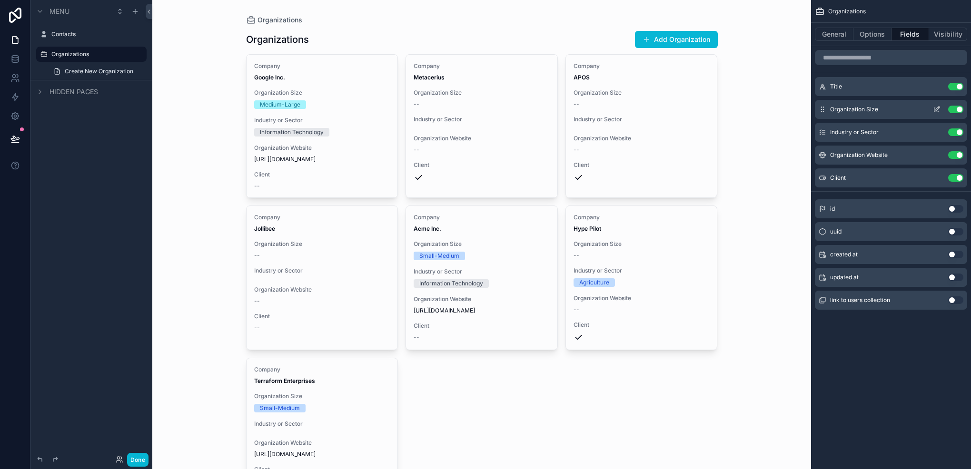
click at [955, 111] on button "Use setting" at bounding box center [955, 110] width 15 height 8
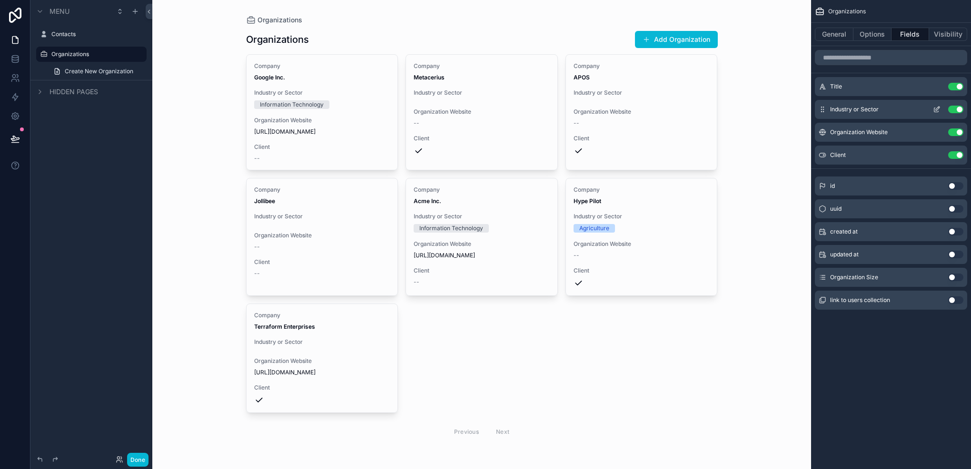
click at [952, 108] on button "Use setting" at bounding box center [955, 110] width 15 height 8
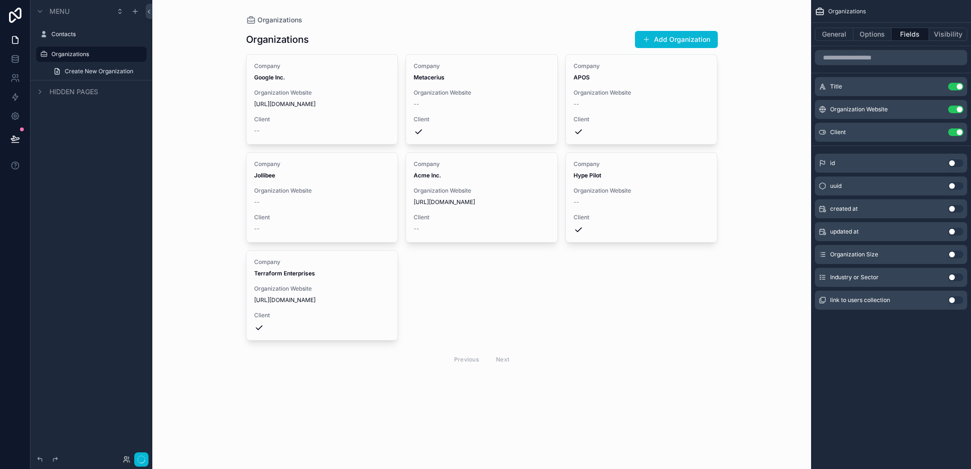
click at [952, 108] on button "Use setting" at bounding box center [955, 110] width 15 height 8
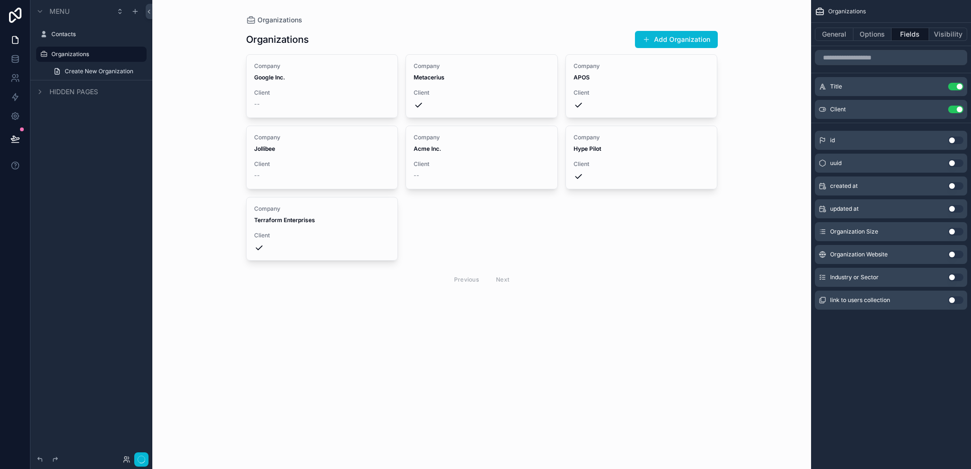
click at [952, 108] on button "Use setting" at bounding box center [955, 110] width 15 height 8
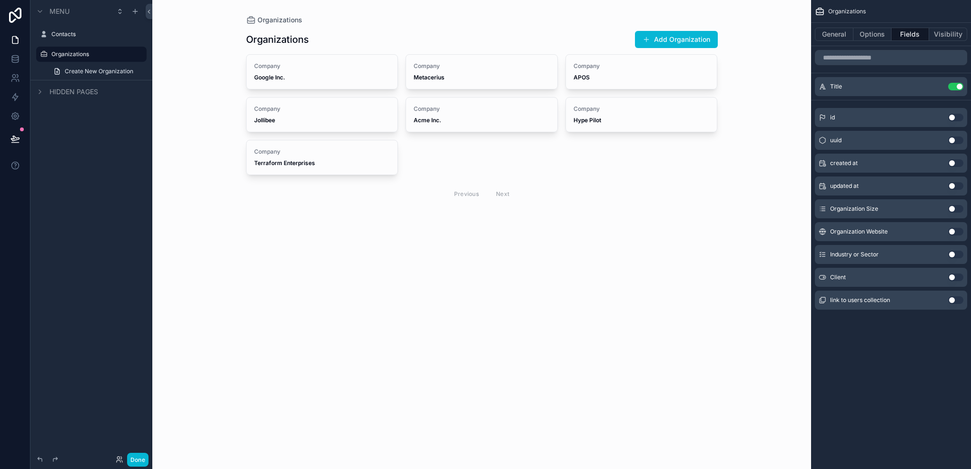
click at [952, 277] on button "Use setting" at bounding box center [955, 278] width 15 height 8
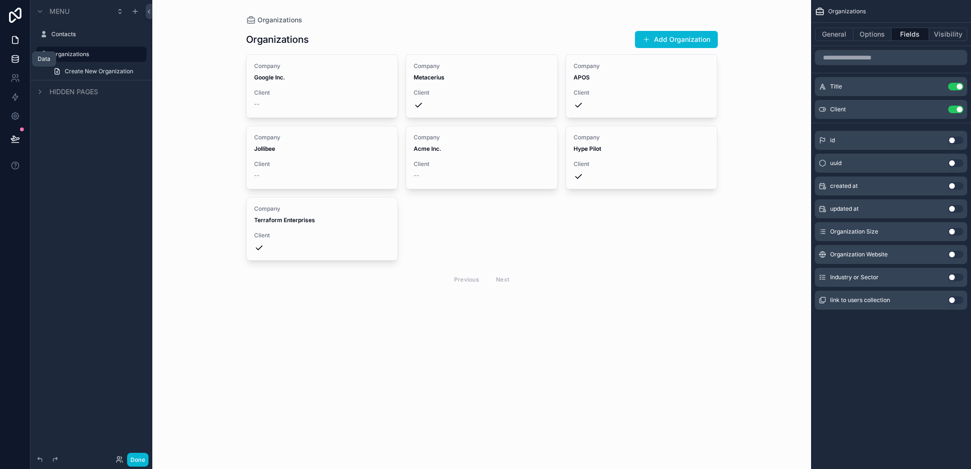
click at [15, 60] on icon at bounding box center [15, 59] width 10 height 10
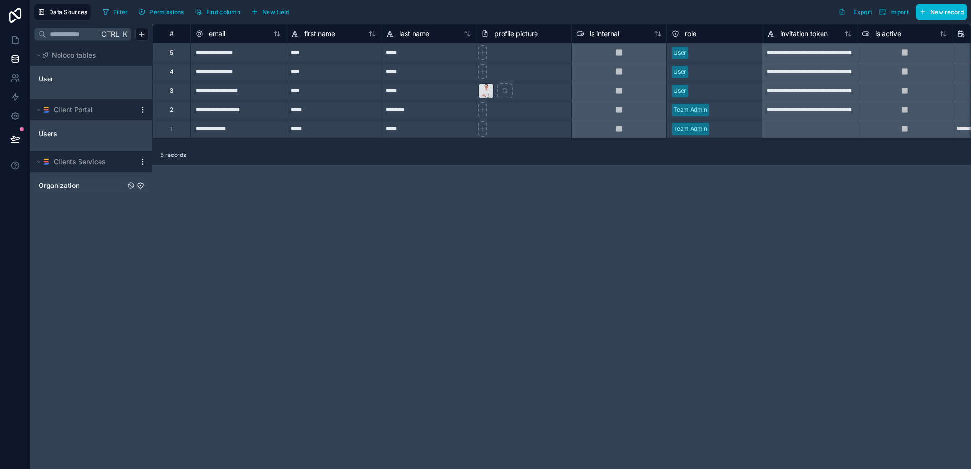
click at [84, 182] on link "Organization" at bounding box center [82, 186] width 87 height 10
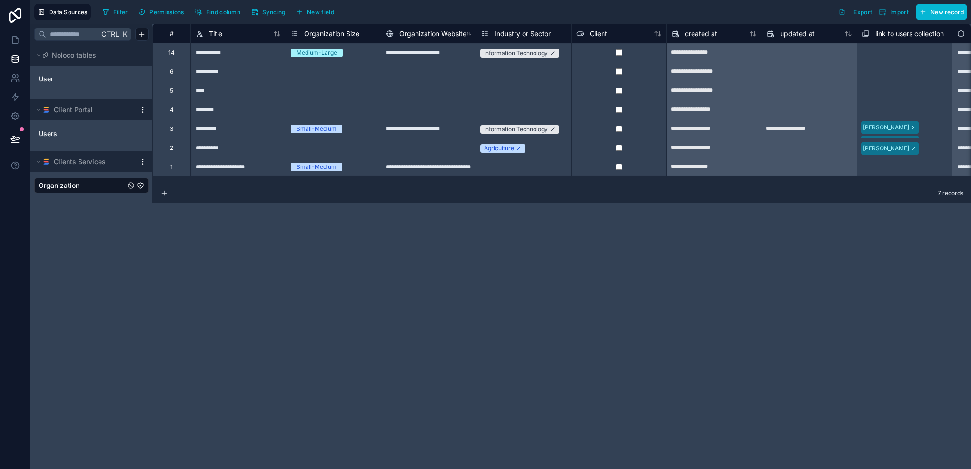
click at [108, 299] on div "Ctrl K Noloco tables User Client Portal Users Clients Services Organization" at bounding box center [91, 246] width 122 height 445
click at [260, 12] on button "Syncing" at bounding box center [267, 12] width 41 height 14
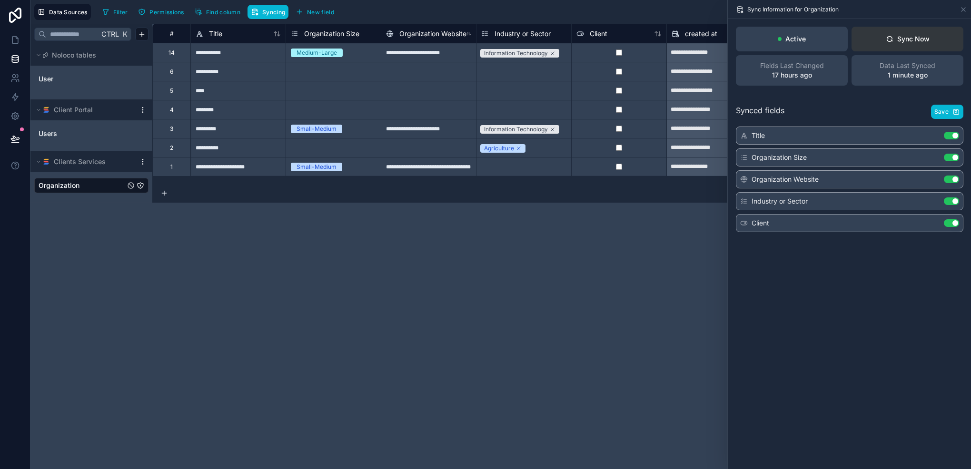
click at [922, 49] on button "Sync Now" at bounding box center [907, 39] width 112 height 25
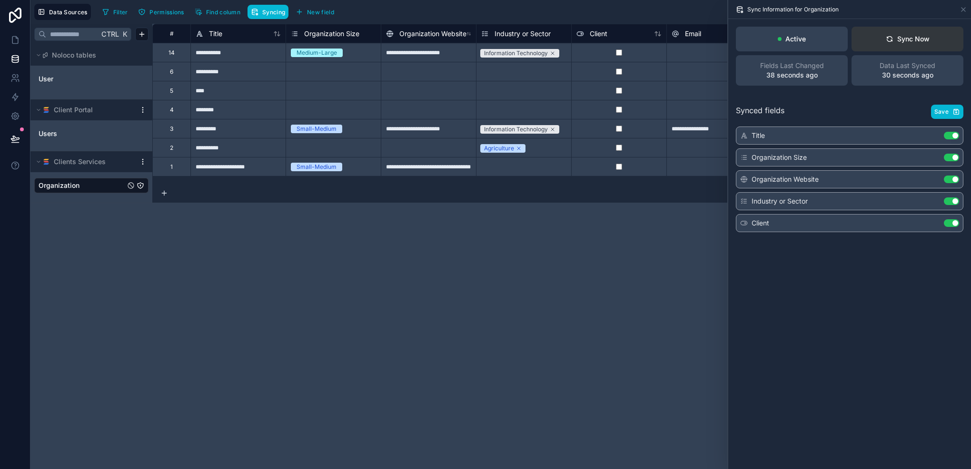
click at [909, 47] on button "Sync Now" at bounding box center [907, 39] width 112 height 25
click at [964, 7] on icon at bounding box center [963, 10] width 8 height 8
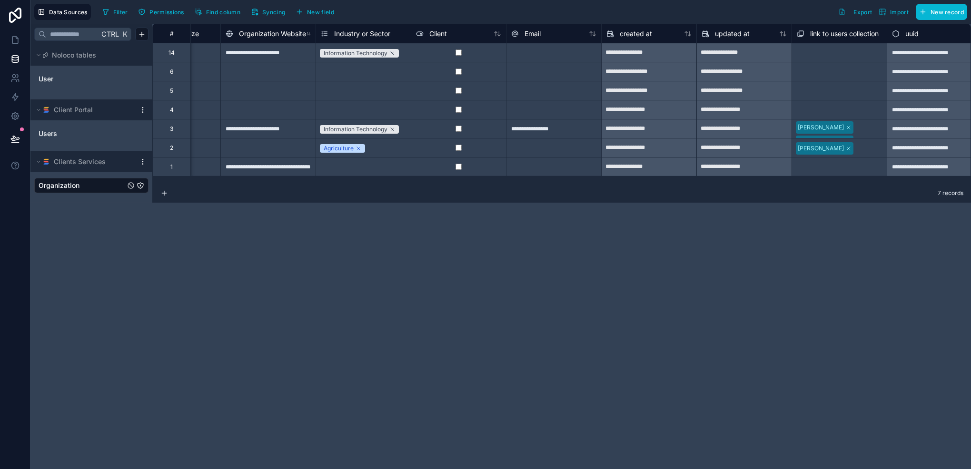
scroll to position [0, 171]
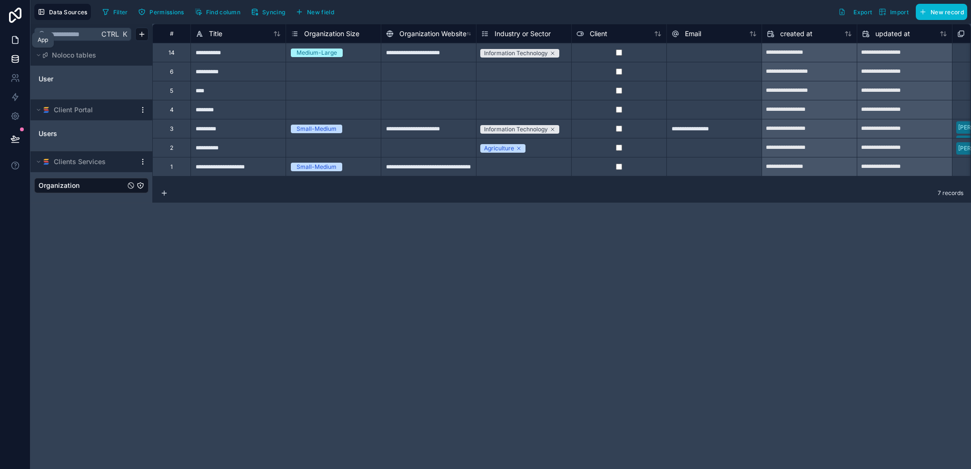
click at [5, 47] on link at bounding box center [15, 39] width 30 height 19
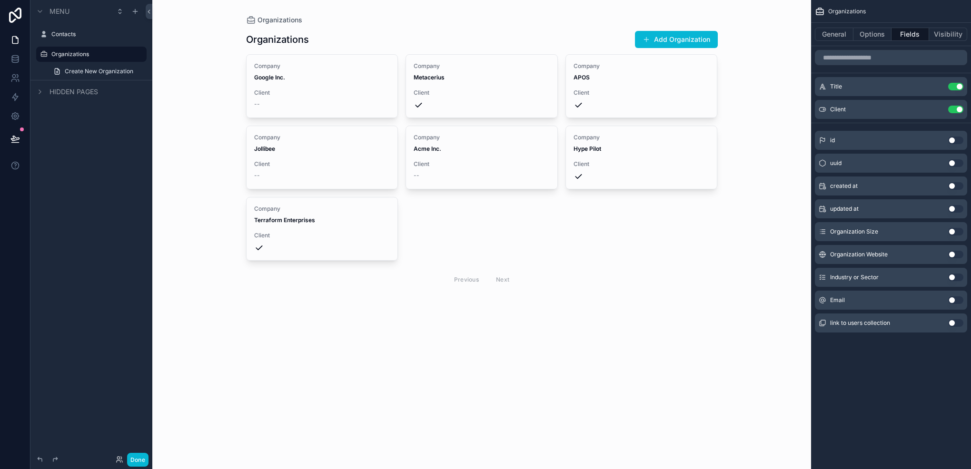
click at [954, 298] on button "Use setting" at bounding box center [955, 300] width 15 height 8
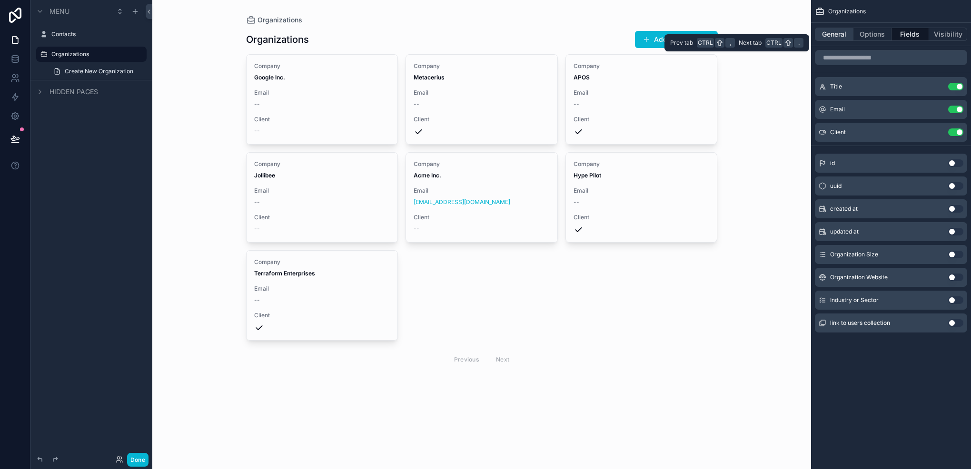
click at [841, 29] on button "General" at bounding box center [834, 34] width 39 height 13
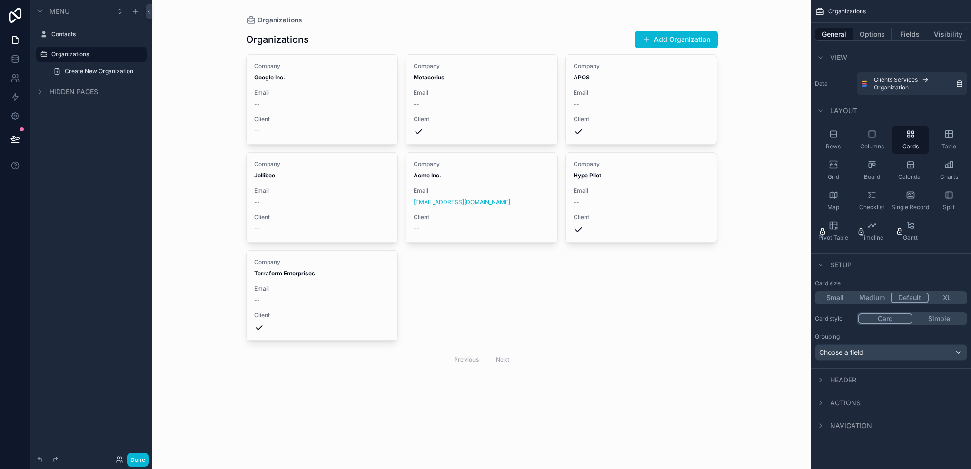
click at [837, 377] on span "Header" at bounding box center [843, 380] width 26 height 10
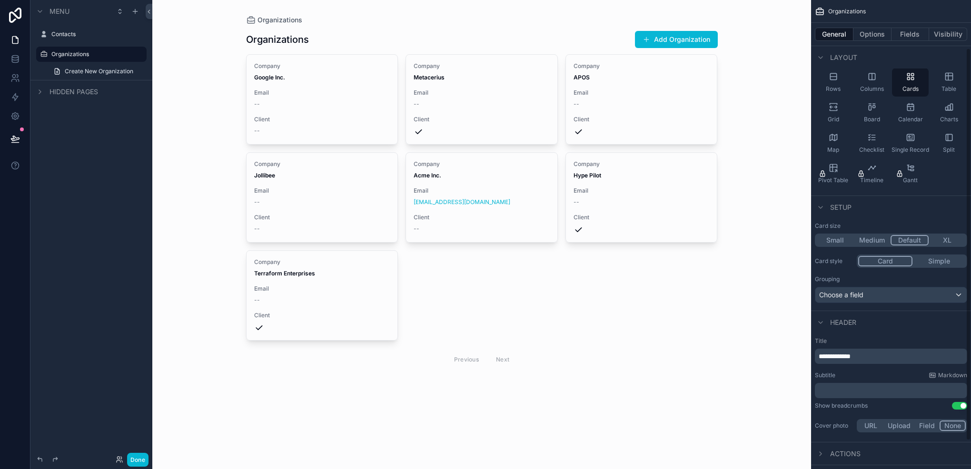
scroll to position [91, 0]
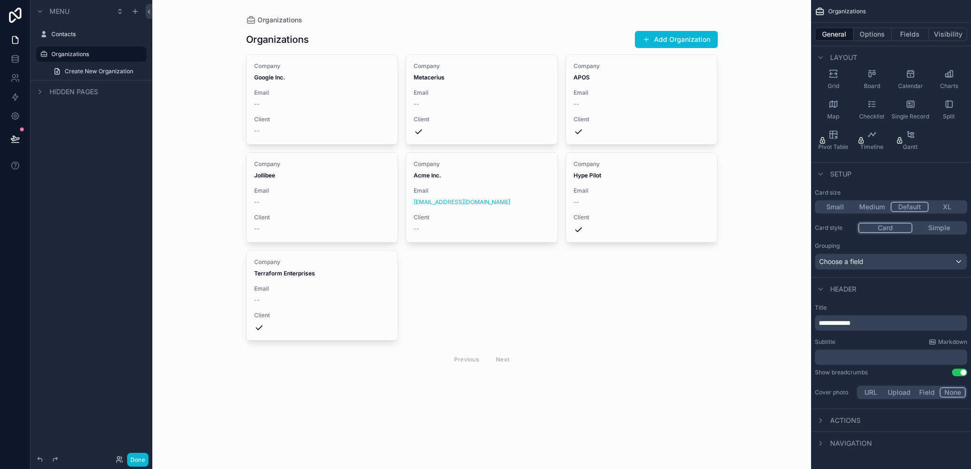
click at [840, 288] on span "Header" at bounding box center [843, 290] width 26 height 10
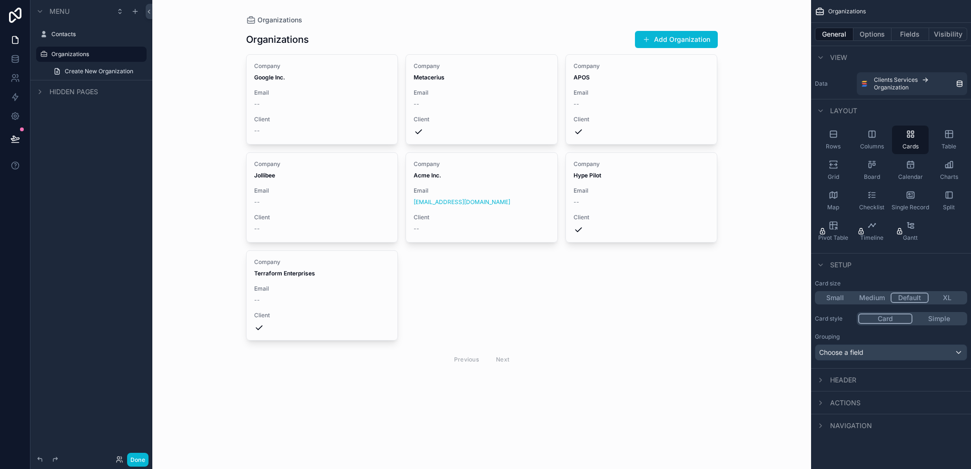
click at [847, 398] on span "Actions" at bounding box center [845, 403] width 30 height 10
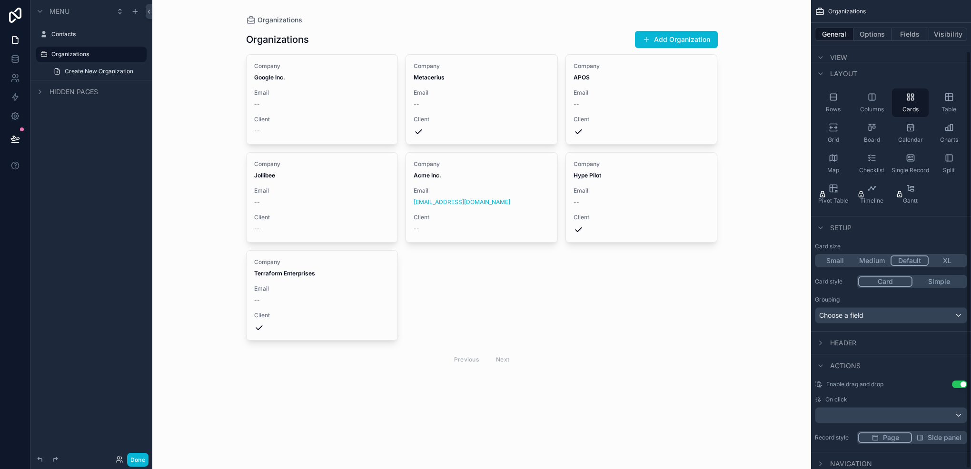
scroll to position [57, 0]
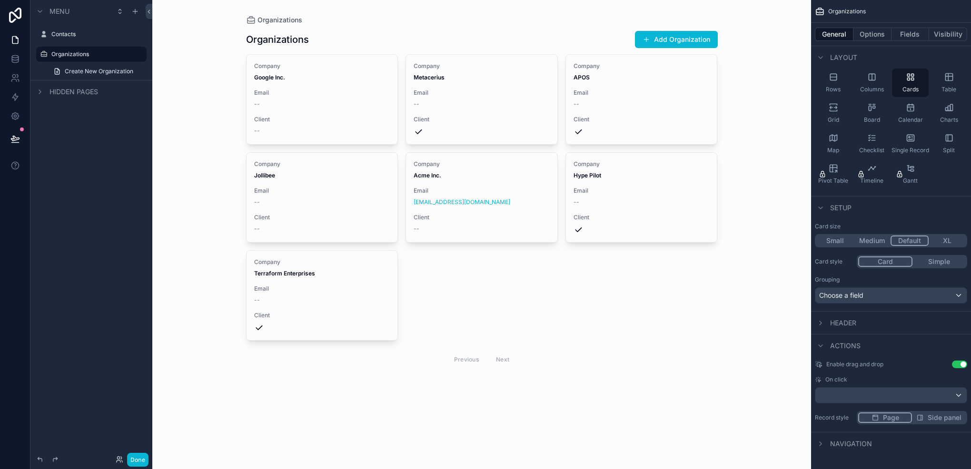
click at [931, 406] on div "Enable drag and drop Use setting On click Record style Page Side panel" at bounding box center [891, 392] width 160 height 71
click at [934, 408] on div "Enable drag and drop Use setting On click Record style Page Side panel" at bounding box center [891, 392] width 160 height 71
click at [936, 413] on span "Side panel" at bounding box center [944, 418] width 34 height 10
click at [904, 432] on div "Medium Large" at bounding box center [888, 438] width 65 height 13
click at [909, 430] on div "Enable drag and drop Use setting On click Record style Page Side panel Size Med…" at bounding box center [891, 403] width 160 height 92
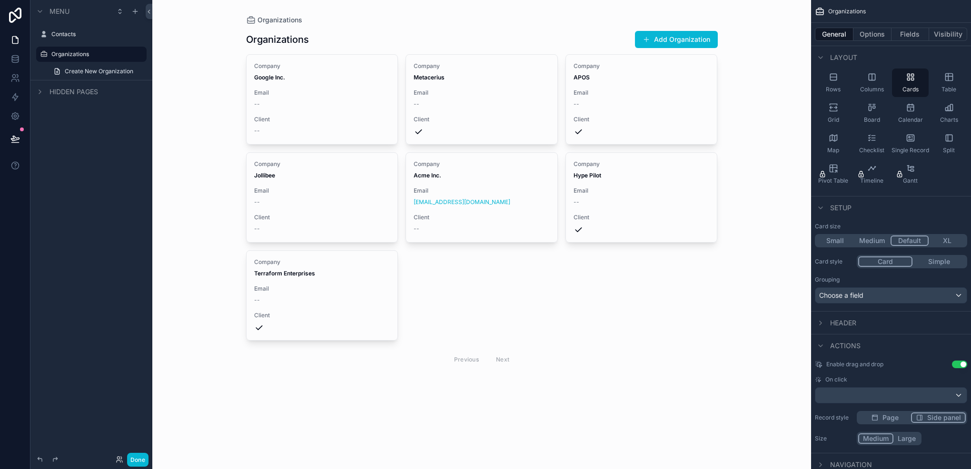
click at [899, 432] on div "Medium Large" at bounding box center [888, 438] width 65 height 13
click at [874, 432] on div "Medium Large" at bounding box center [888, 438] width 65 height 13
click at [902, 432] on div "Medium Large" at bounding box center [888, 438] width 65 height 13
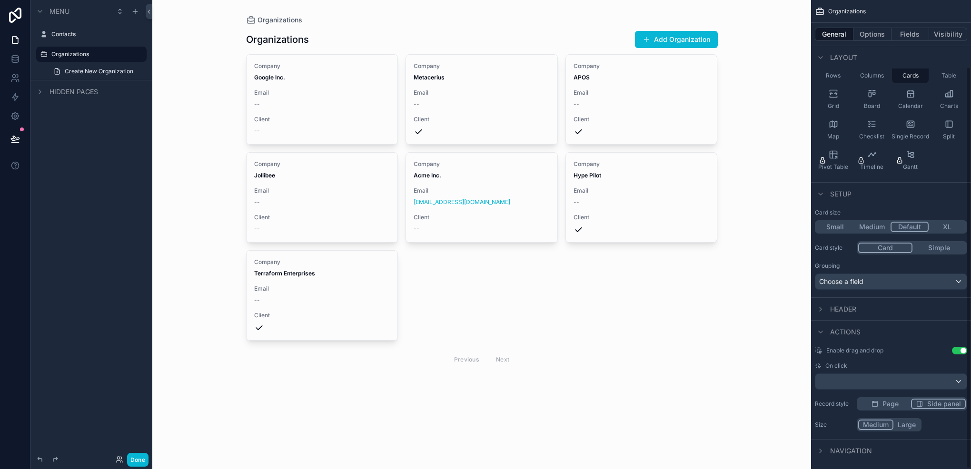
scroll to position [78, 0]
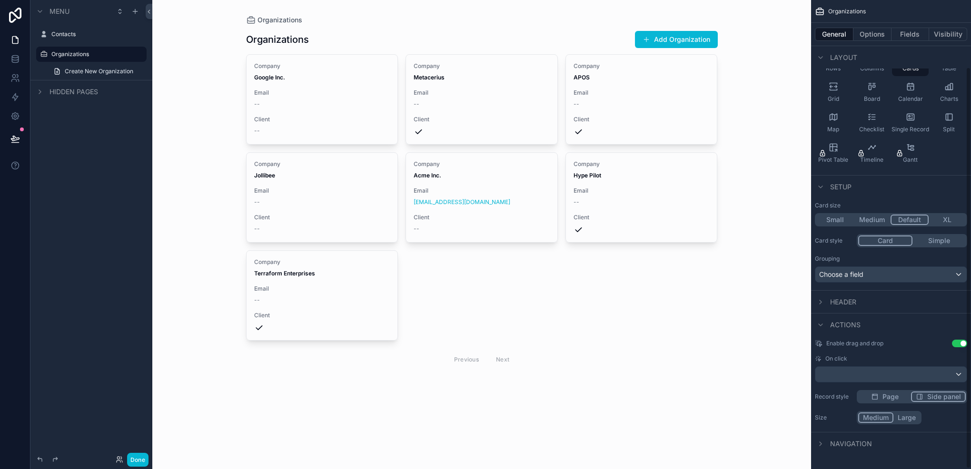
click at [905, 406] on div "Enable drag and drop Use setting On click Record style Page Side panel Size Med…" at bounding box center [891, 382] width 160 height 92
click at [901, 413] on button "Large" at bounding box center [906, 418] width 28 height 10
click at [821, 317] on div "Actions" at bounding box center [891, 324] width 160 height 23
click at [822, 315] on div "Actions" at bounding box center [891, 324] width 160 height 23
click at [820, 316] on div "Actions" at bounding box center [891, 324] width 160 height 23
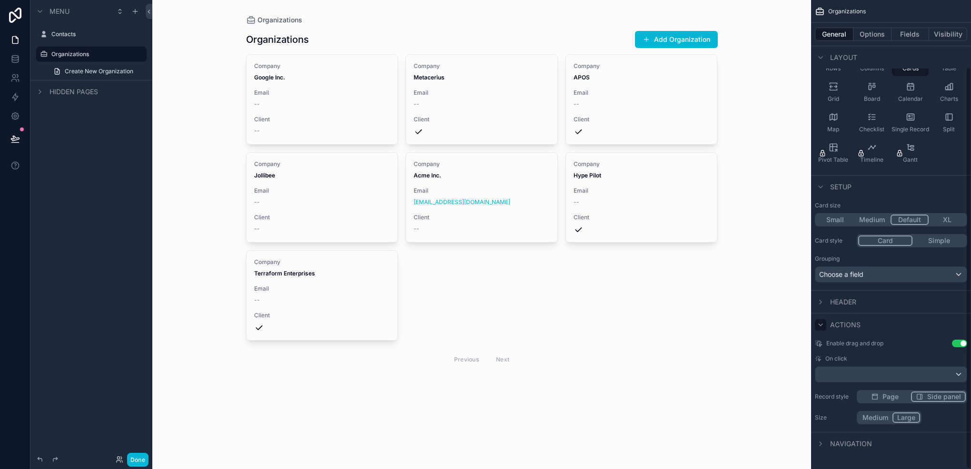
click at [820, 321] on icon "scrollable content" at bounding box center [820, 325] width 8 height 8
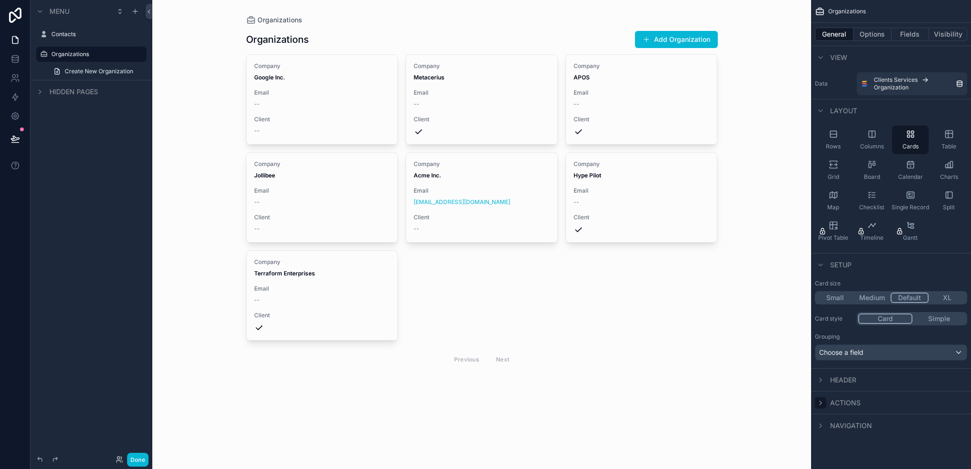
scroll to position [0, 0]
click at [824, 418] on div "Navigation" at bounding box center [891, 425] width 160 height 23
click at [820, 416] on div "Navigation" at bounding box center [891, 425] width 160 height 23
click at [820, 394] on div "Actions" at bounding box center [891, 402] width 160 height 23
click at [820, 399] on icon "scrollable content" at bounding box center [820, 403] width 8 height 8
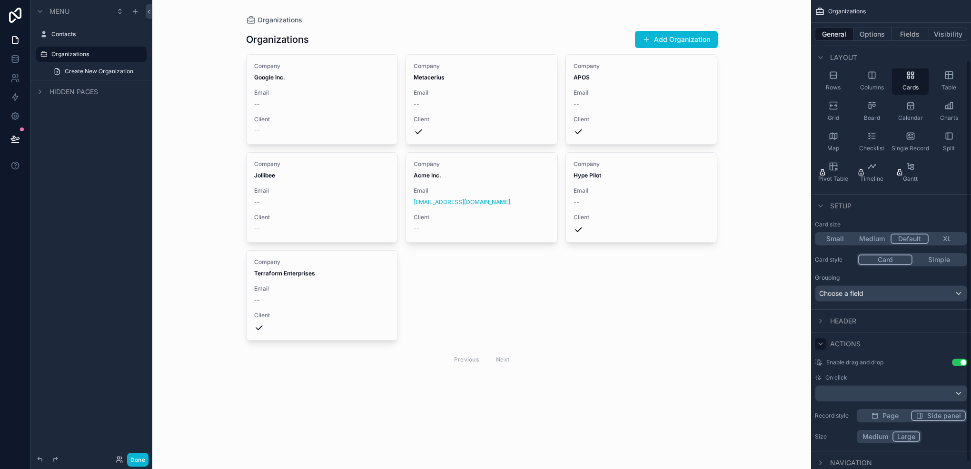
scroll to position [78, 0]
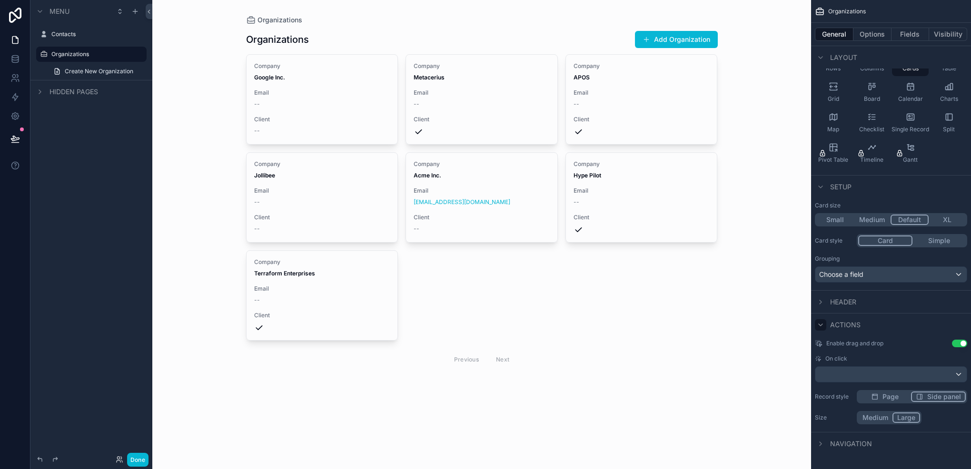
click at [817, 288] on div "Organizations General Options Fields Visibility View Data Clients Services Orga…" at bounding box center [891, 188] width 160 height 533
click at [820, 424] on div "Enable drag and drop Use setting On click Record style Page Side panel Size Med…" at bounding box center [891, 382] width 160 height 92
click at [879, 36] on button "Options" at bounding box center [872, 34] width 38 height 13
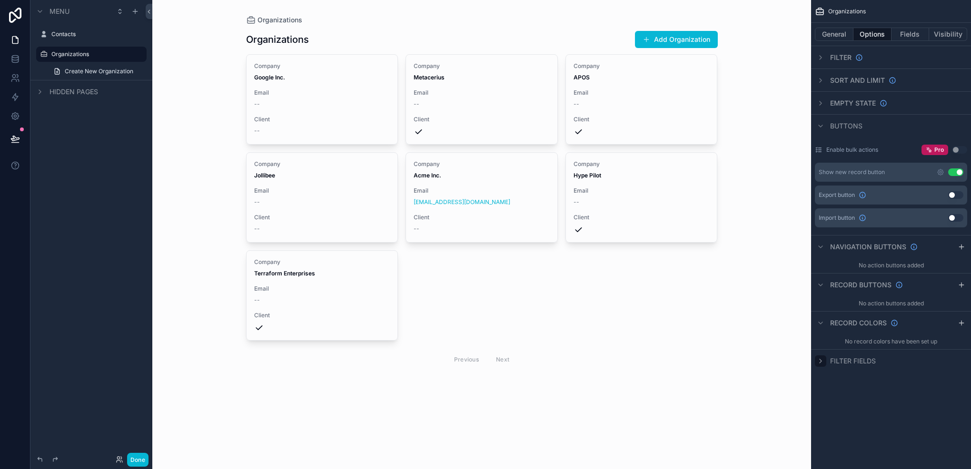
click at [820, 362] on icon "scrollable content" at bounding box center [820, 361] width 2 height 4
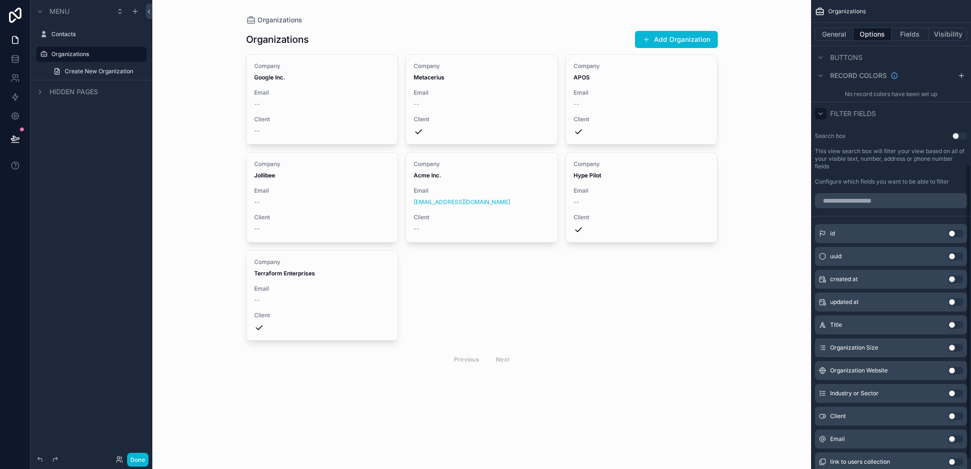
scroll to position [261, 0]
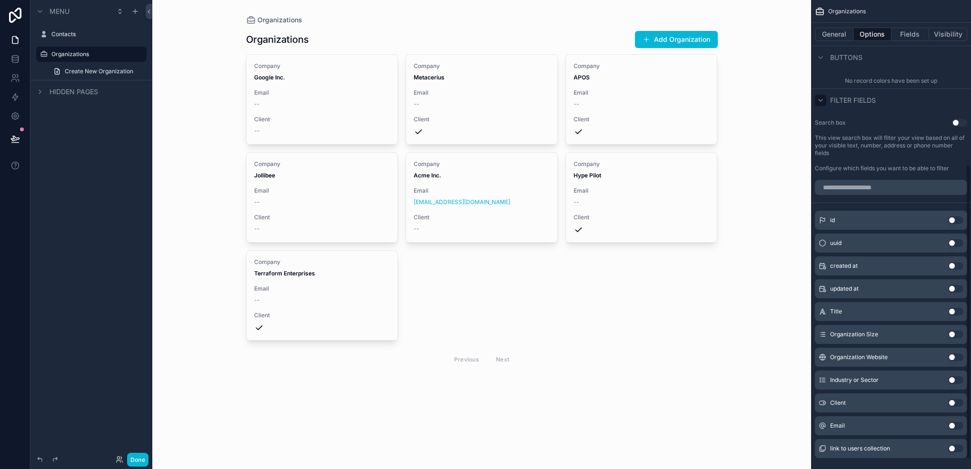
click at [958, 120] on button "Use setting" at bounding box center [959, 123] width 15 height 8
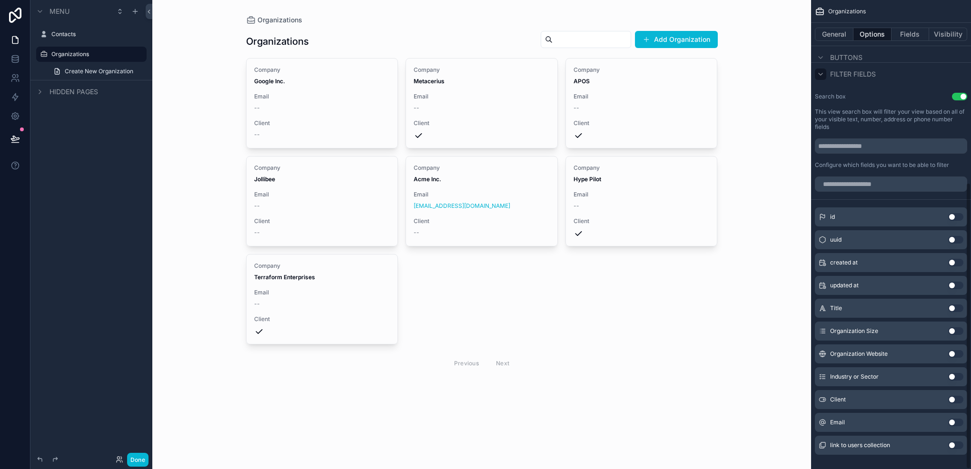
scroll to position [299, 0]
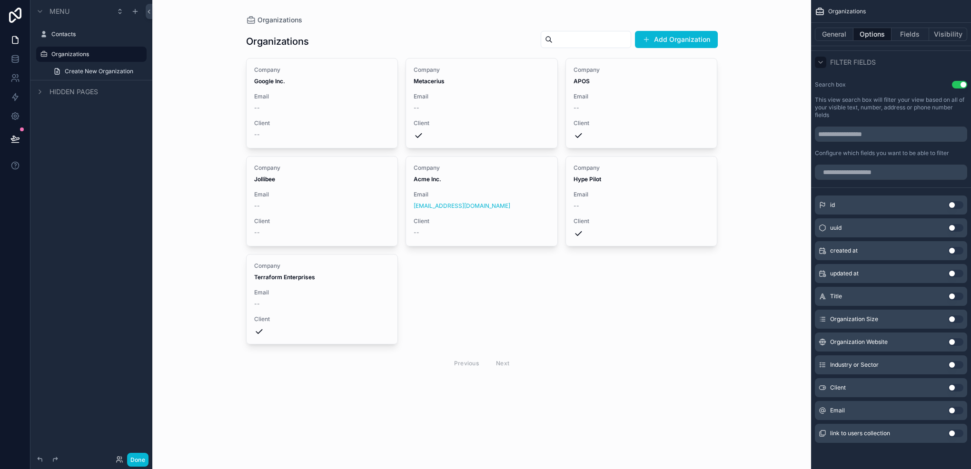
click at [952, 365] on button "Use setting" at bounding box center [955, 365] width 15 height 8
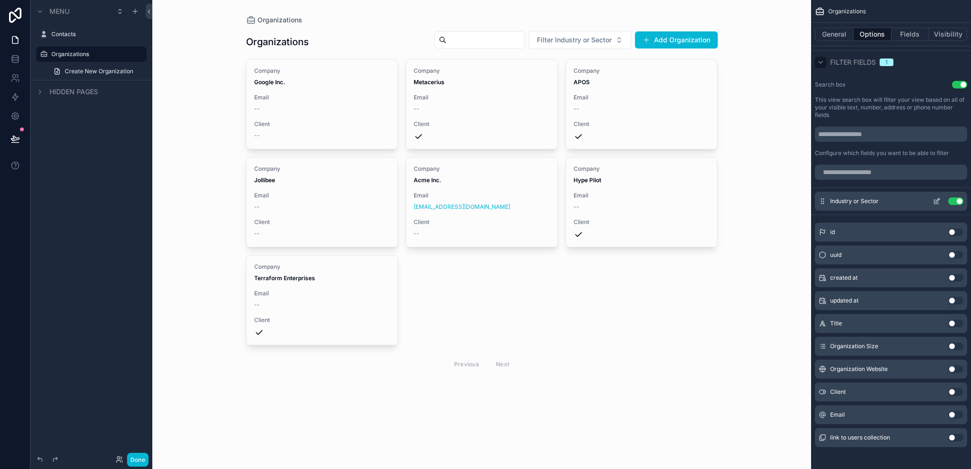
click at [932, 199] on button "scrollable content" at bounding box center [936, 201] width 15 height 8
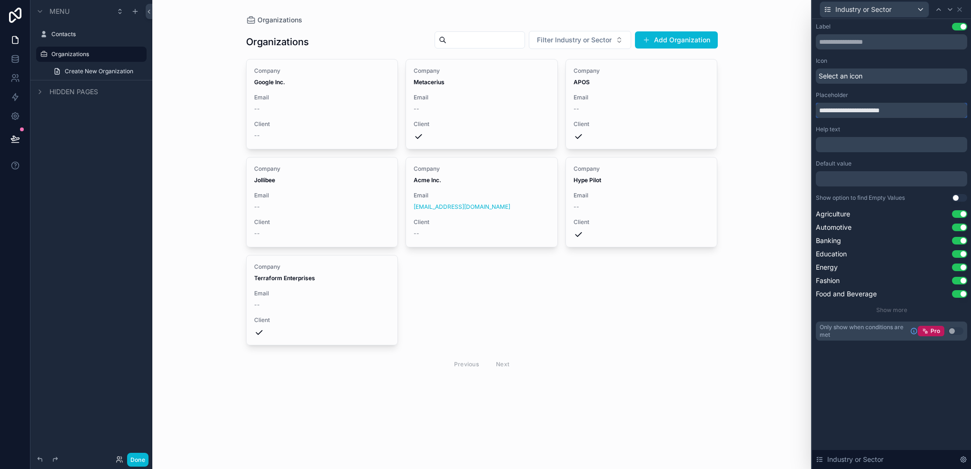
drag, startPoint x: 869, startPoint y: 110, endPoint x: 837, endPoint y: 113, distance: 32.5
click at [837, 113] on input "**********" at bounding box center [891, 110] width 151 height 15
click at [902, 116] on input "**********" at bounding box center [891, 110] width 151 height 15
drag, startPoint x: 896, startPoint y: 111, endPoint x: 860, endPoint y: 113, distance: 35.7
click at [860, 113] on input "**********" at bounding box center [891, 110] width 151 height 15
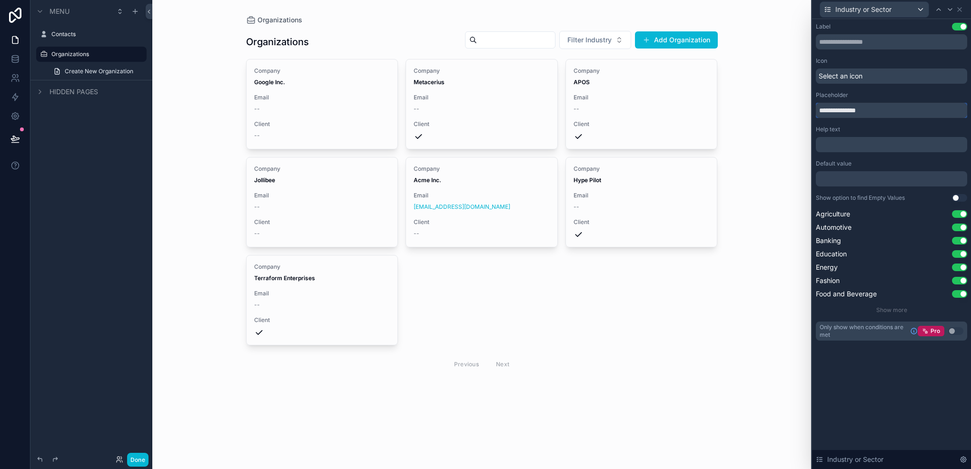
type input "**********"
click at [601, 41] on div "scrollable content" at bounding box center [481, 203] width 487 height 406
click at [624, 39] on button "Filter Industry" at bounding box center [595, 40] width 72 height 18
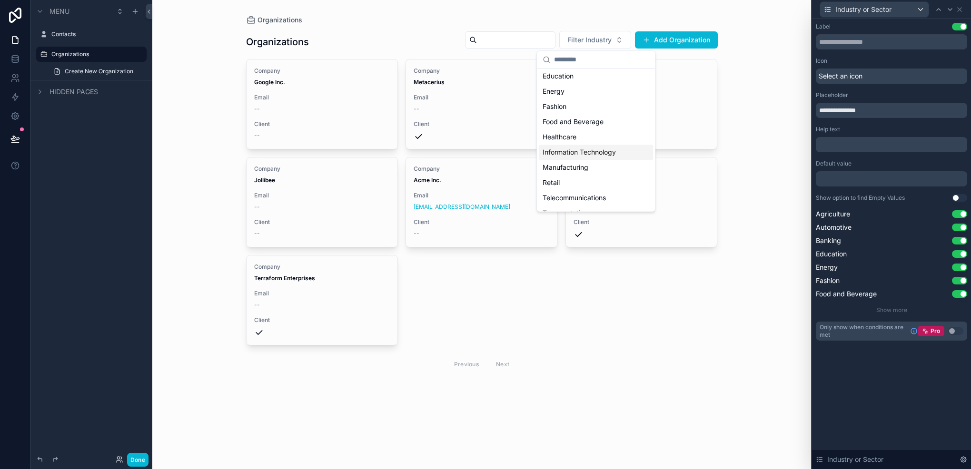
click at [592, 157] on div "Information Technology" at bounding box center [596, 152] width 114 height 15
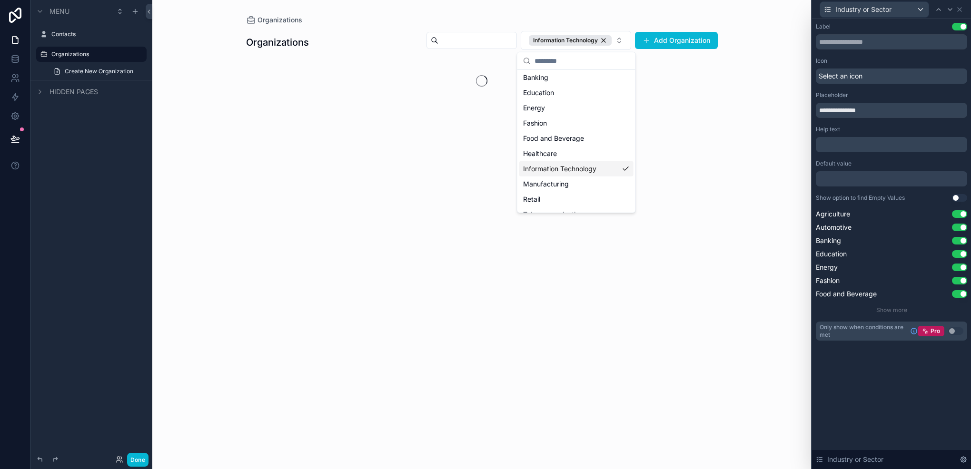
scroll to position [63, 0]
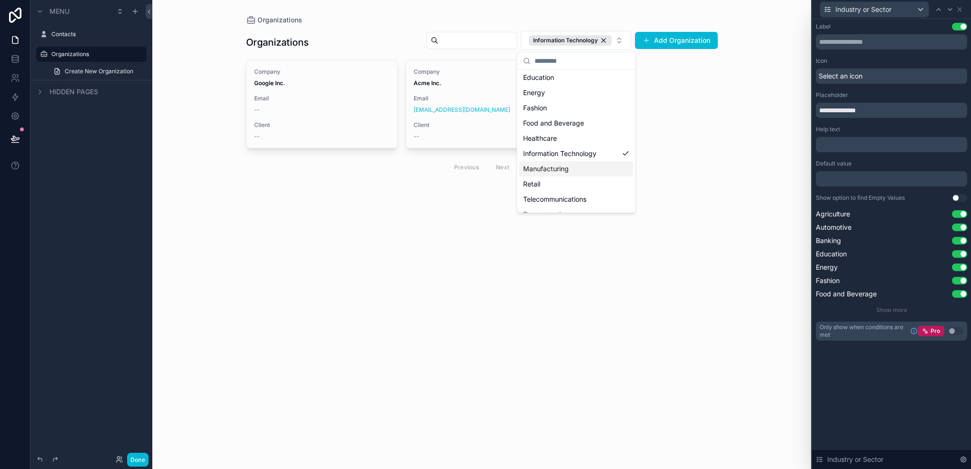
click at [563, 172] on div "Manufacturing" at bounding box center [576, 168] width 114 height 15
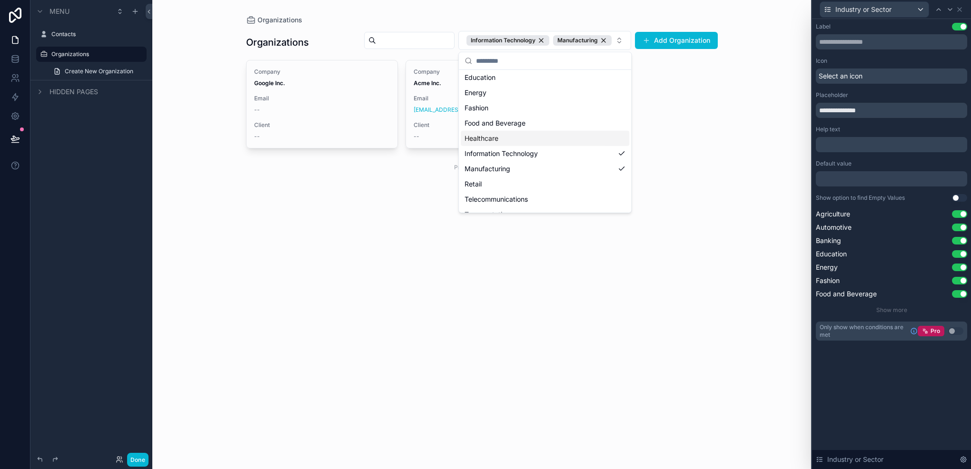
click at [546, 131] on div "Healthcare" at bounding box center [545, 138] width 168 height 15
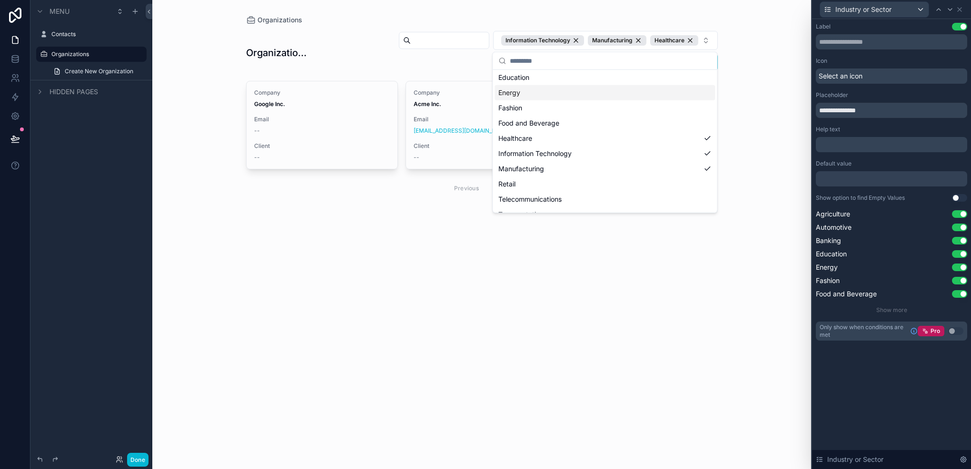
click at [590, 85] on div "Energy" at bounding box center [604, 92] width 220 height 15
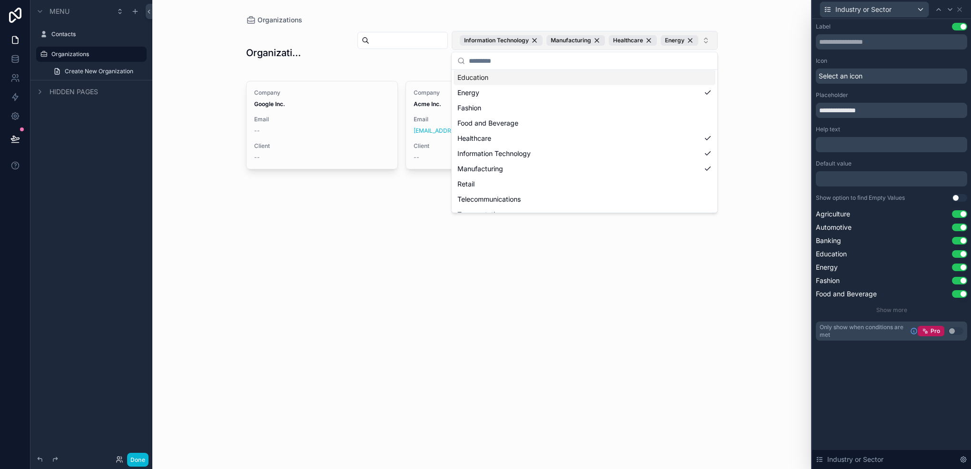
click at [700, 37] on button "Information Technology Manufacturing Healthcare Energy" at bounding box center [585, 40] width 266 height 19
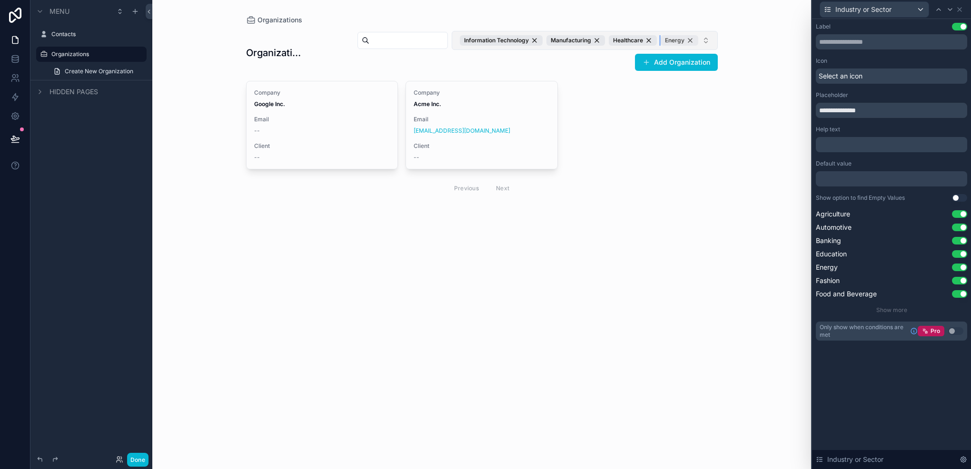
click at [687, 40] on div "Energy" at bounding box center [679, 40] width 38 height 10
click at [687, 40] on div "Healthcare" at bounding box center [674, 40] width 48 height 10
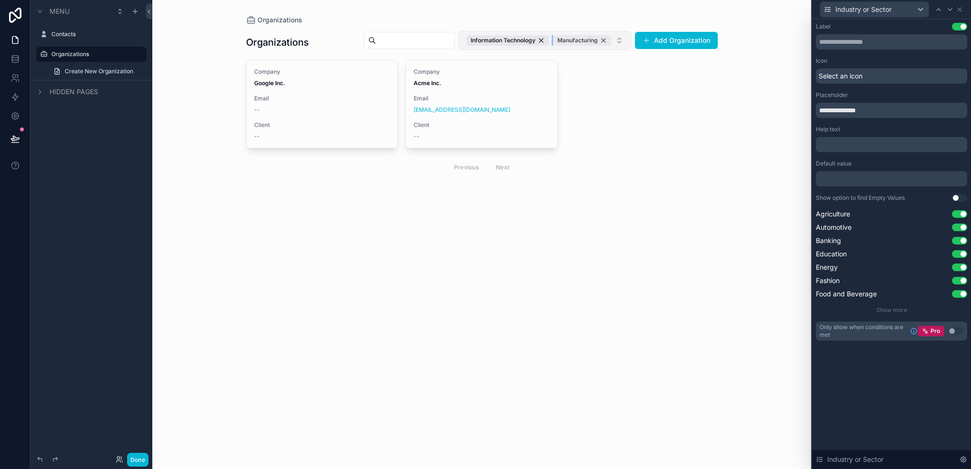
click at [607, 41] on div "Manufacturing" at bounding box center [582, 40] width 59 height 10
click at [605, 41] on div "Information Technology" at bounding box center [570, 40] width 83 height 10
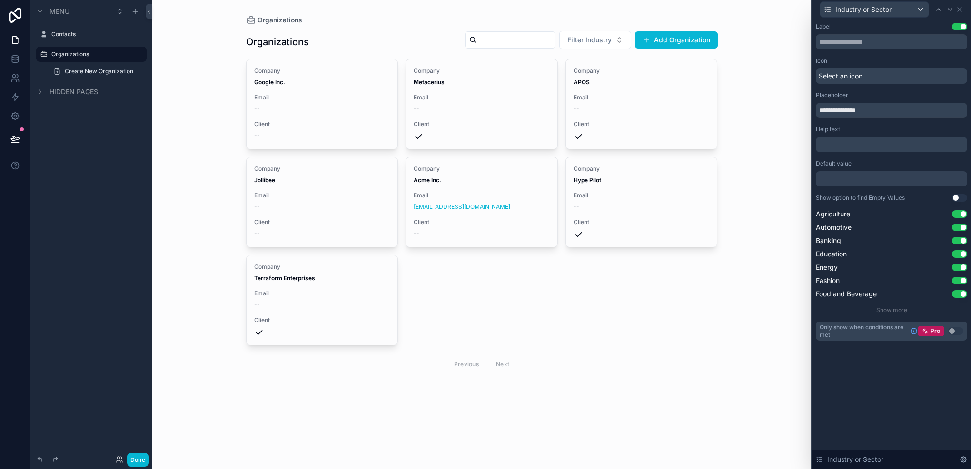
click at [961, 197] on button "Use setting" at bounding box center [959, 198] width 15 height 8
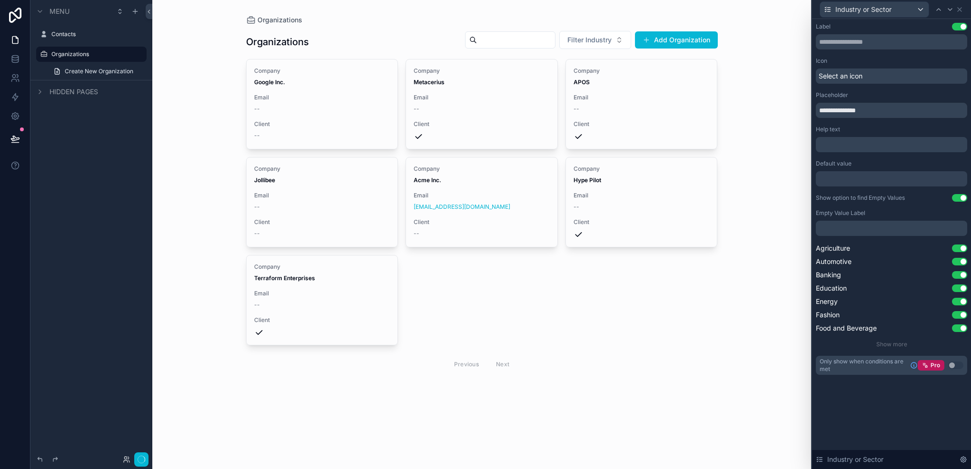
click at [961, 197] on button "Use setting" at bounding box center [959, 198] width 15 height 8
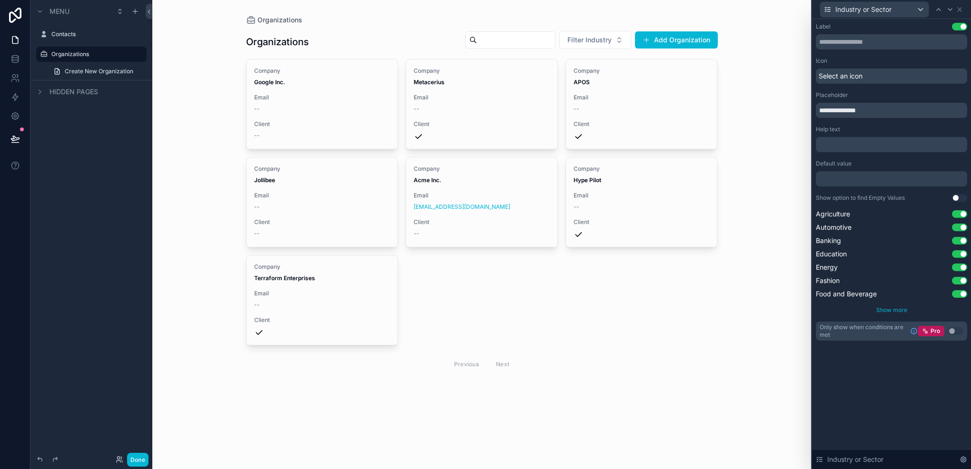
click at [894, 308] on span "Show more" at bounding box center [891, 309] width 31 height 7
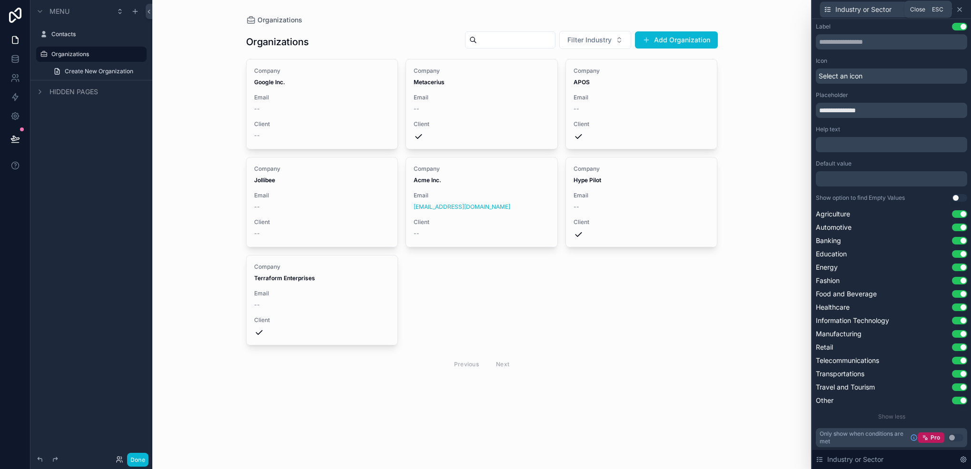
click at [957, 8] on icon at bounding box center [959, 10] width 4 height 4
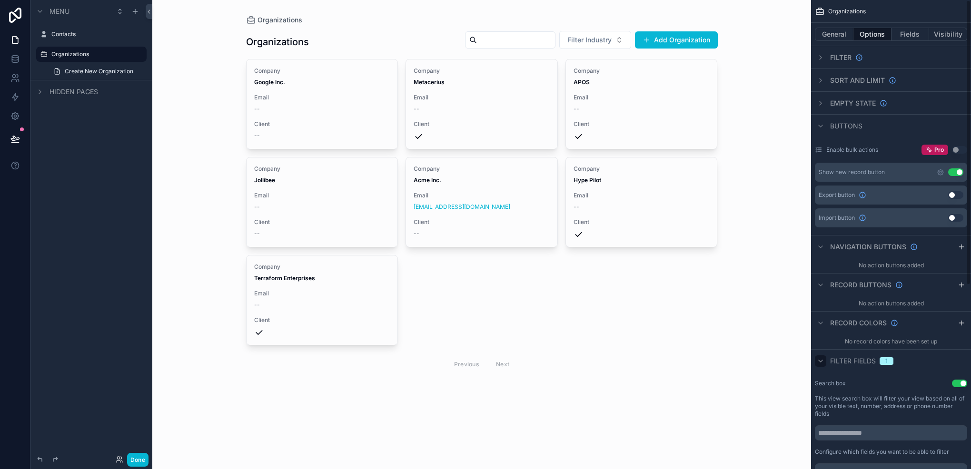
click at [912, 49] on div "Filter" at bounding box center [891, 57] width 160 height 23
